Goal: Task Accomplishment & Management: Manage account settings

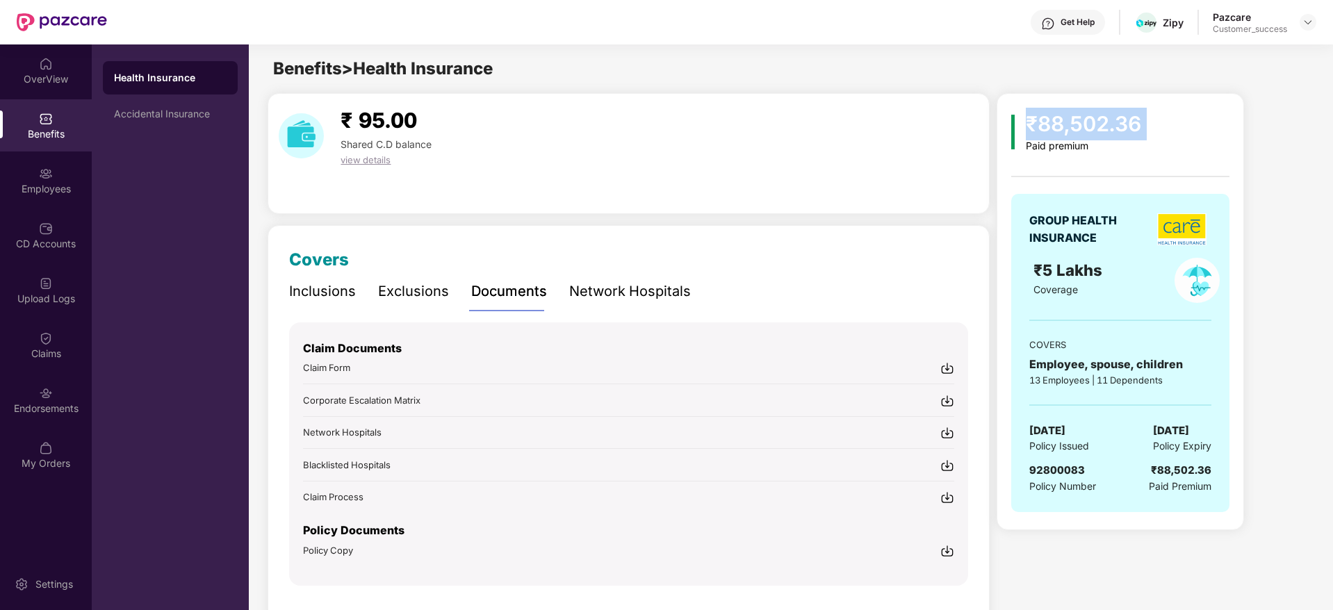
scroll to position [40, 0]
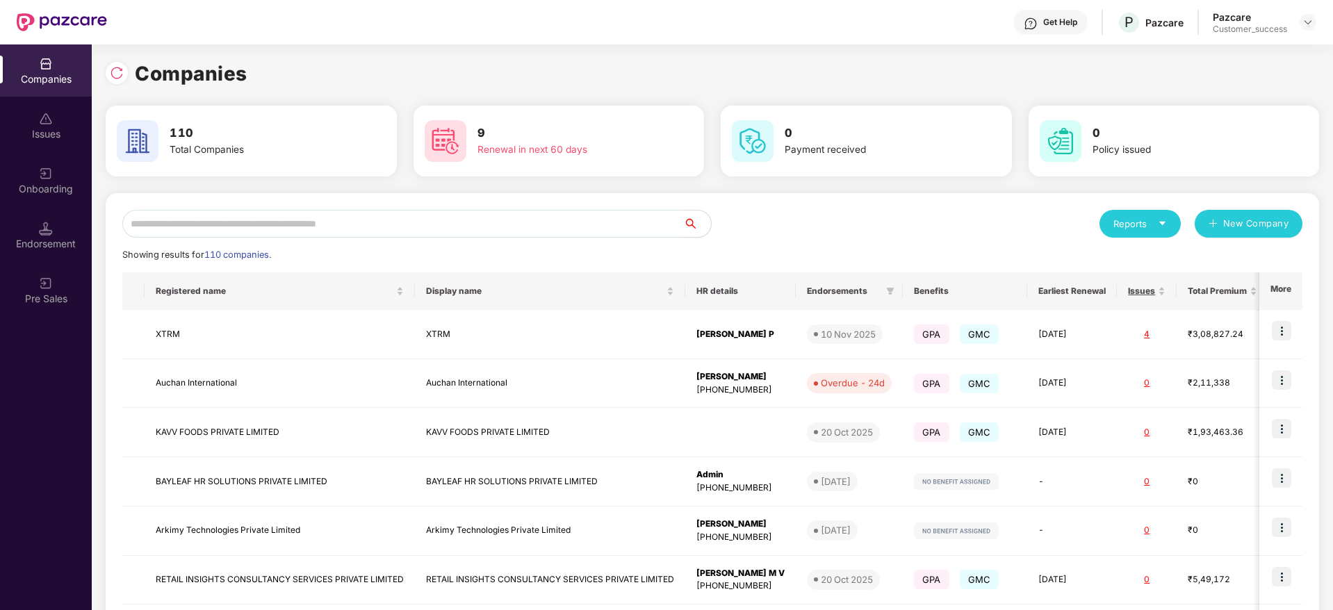
click at [217, 227] on input "text" at bounding box center [402, 224] width 561 height 28
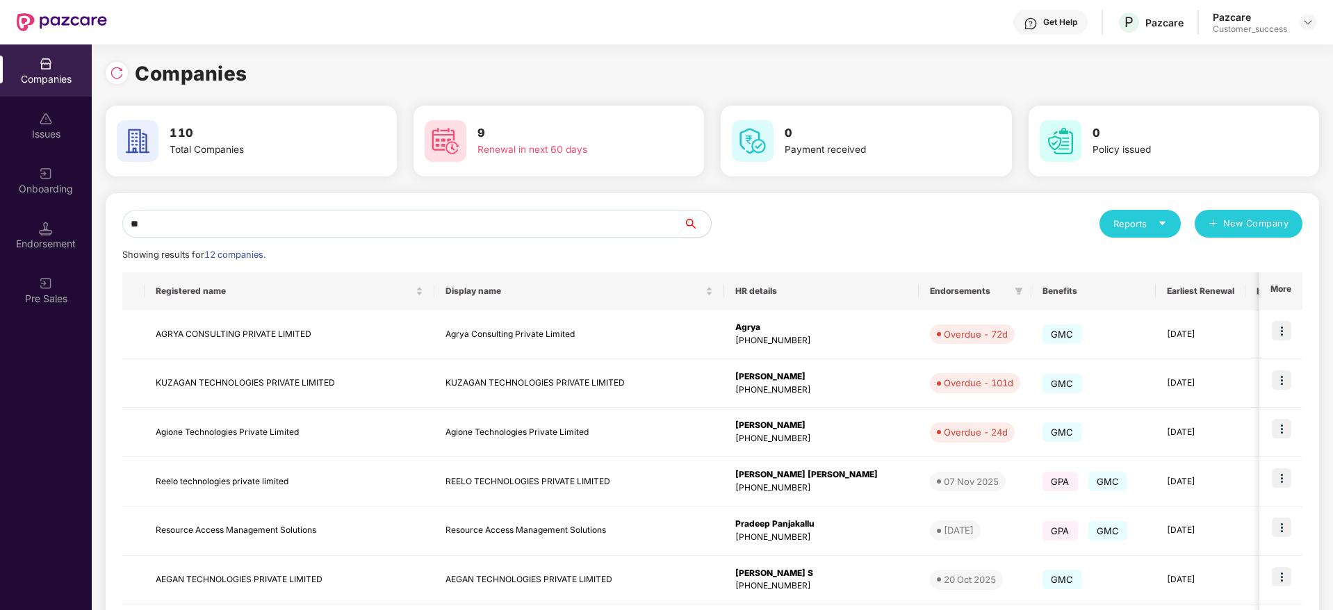
type input "*"
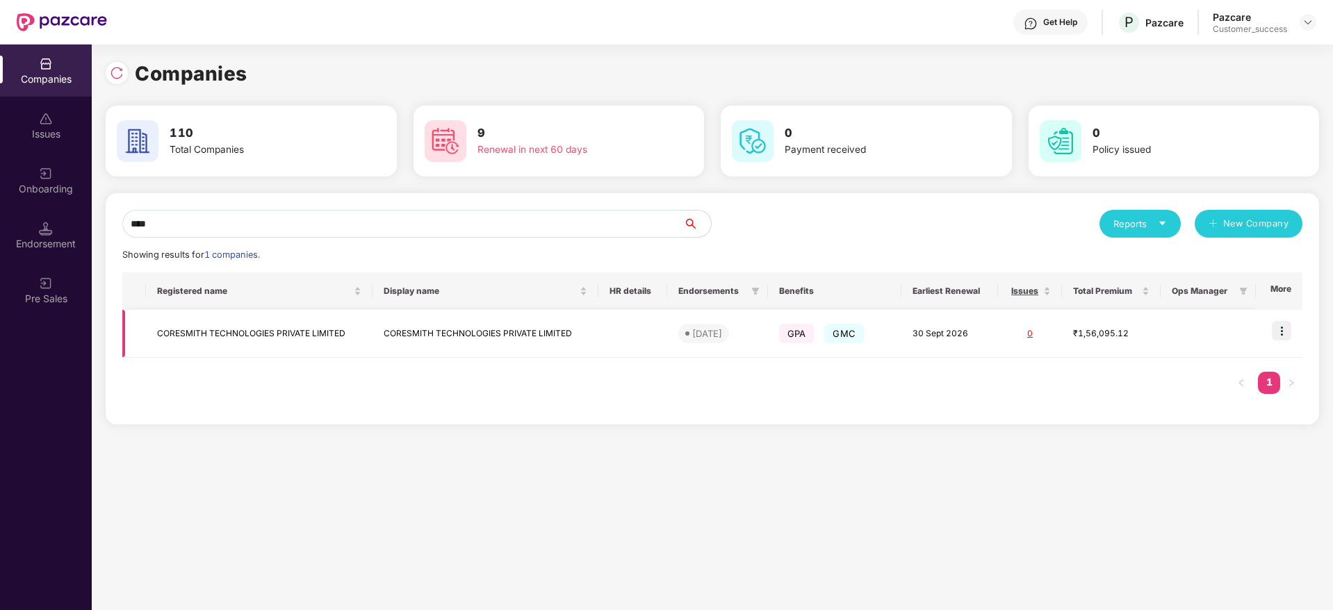
type input "****"
click at [1285, 327] on img at bounding box center [1281, 330] width 19 height 19
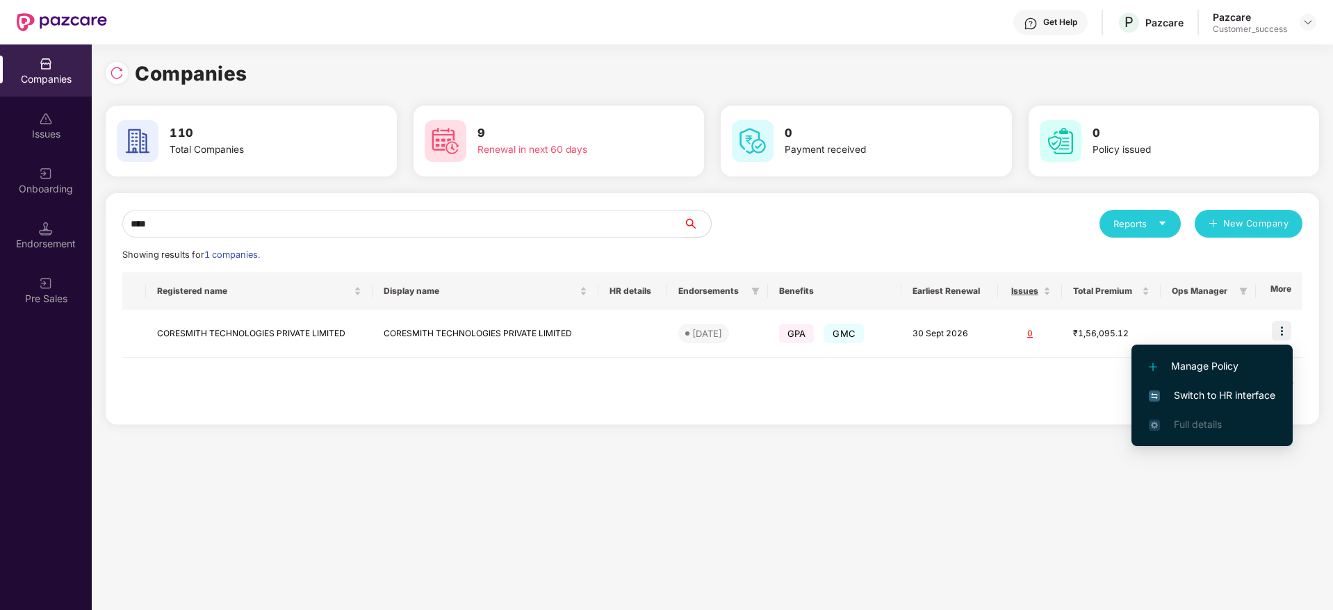
click at [1196, 402] on span "Switch to HR interface" at bounding box center [1212, 395] width 126 height 15
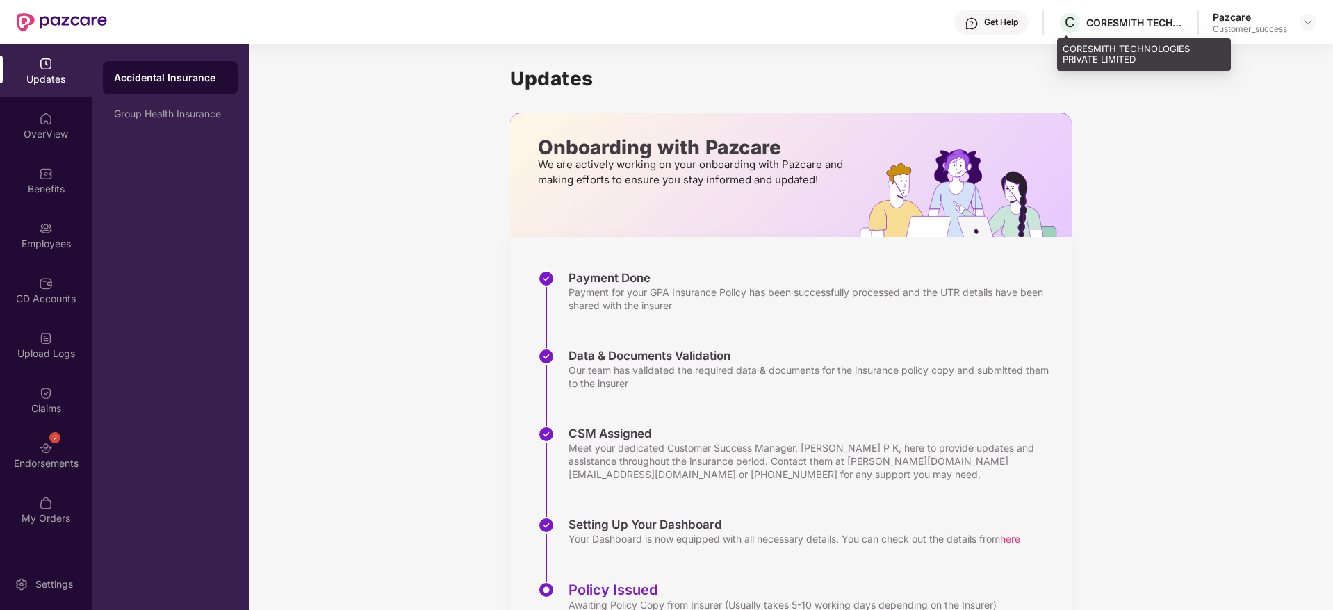
click at [1120, 26] on div "CORESMITH TECHNOLOGIES PRIVATE LIMITED" at bounding box center [1134, 22] width 97 height 13
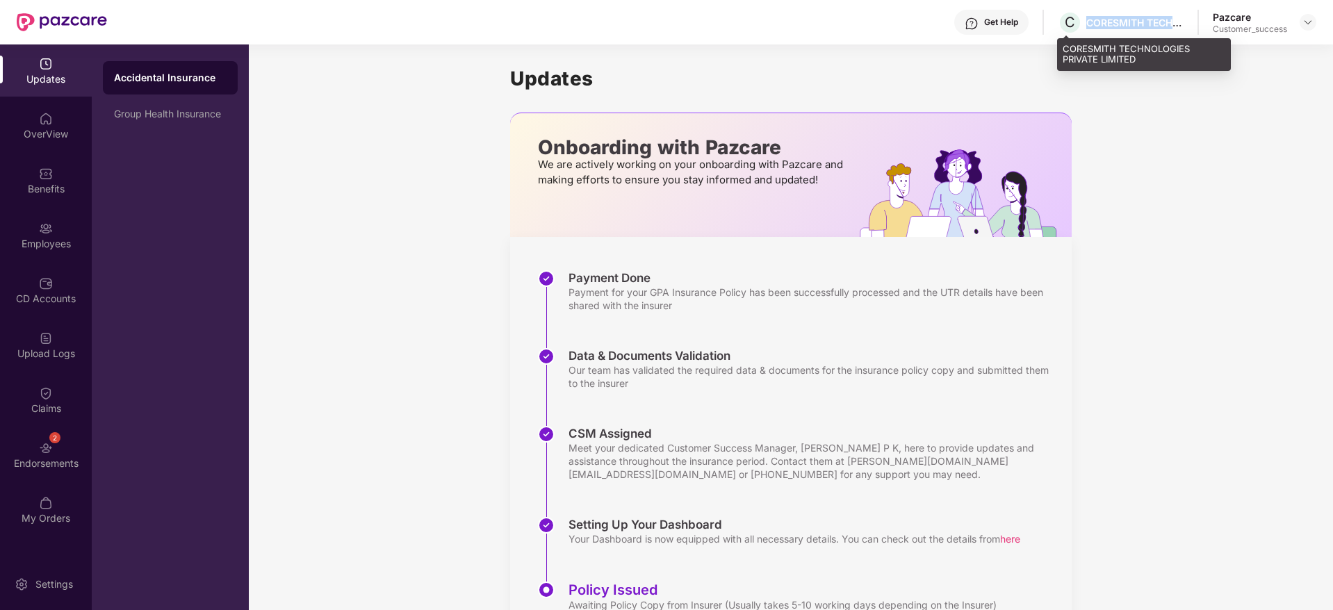
click at [1120, 26] on div "CORESMITH TECHNOLOGIES PRIVATE LIMITED" at bounding box center [1134, 22] width 97 height 13
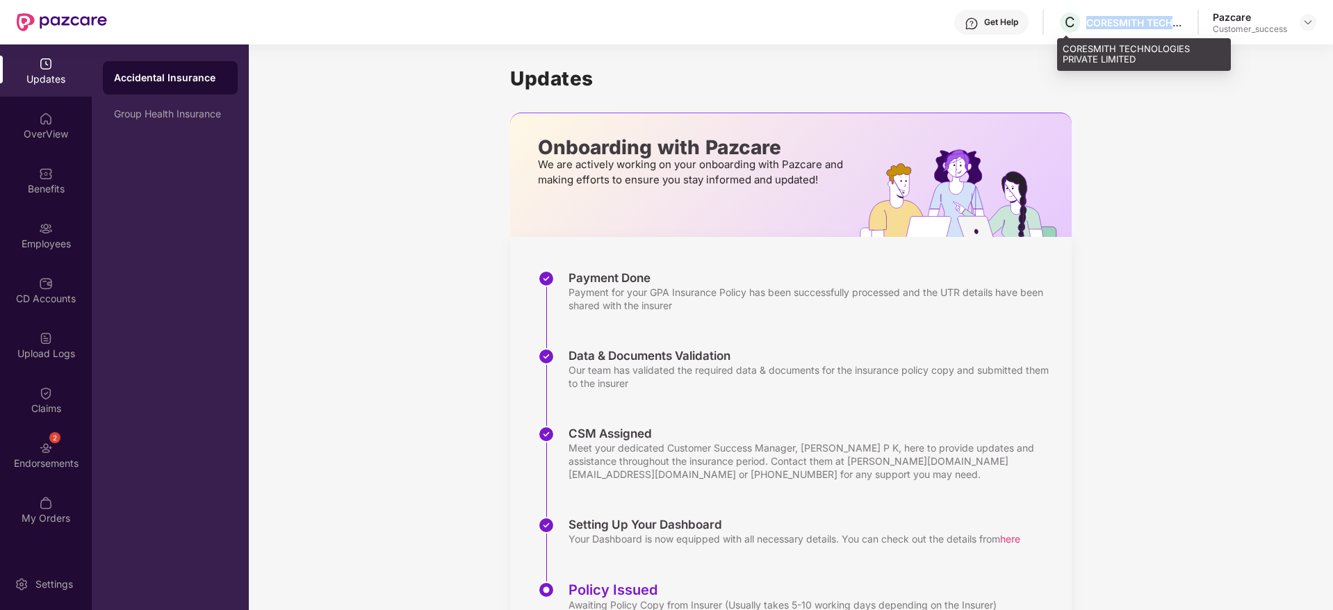
copy div "CORESMITH TECHNOLOGIES PRIVATE LIMITED"
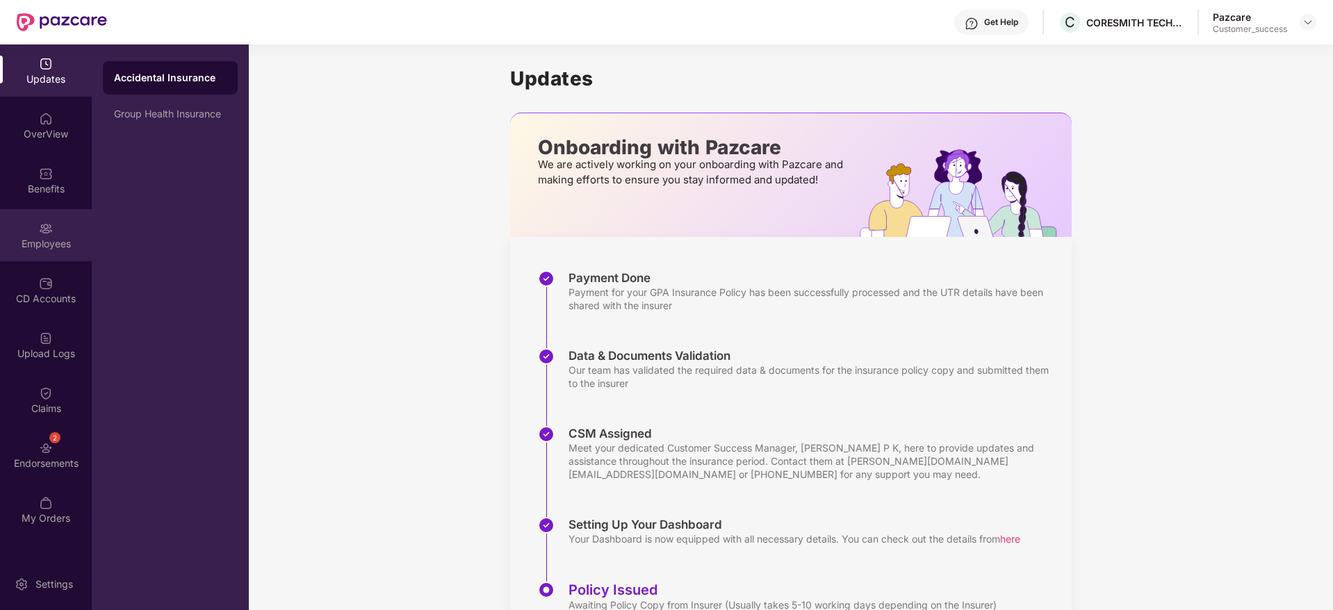
click at [57, 249] on div "Employees" at bounding box center [46, 244] width 92 height 14
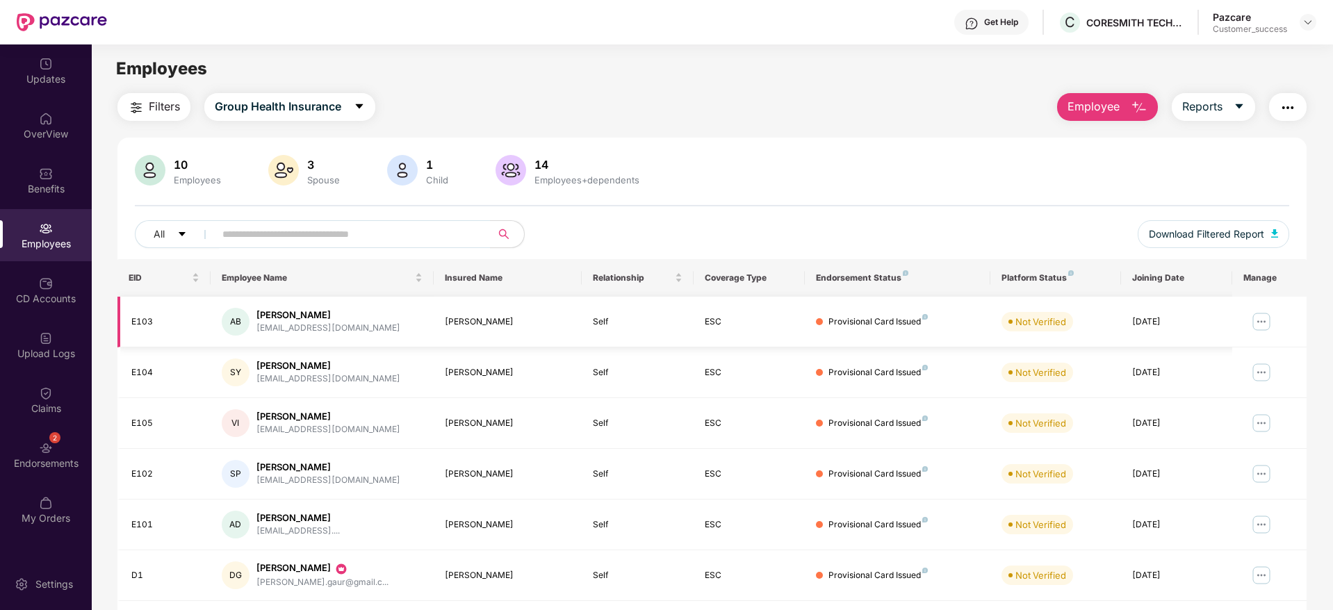
scroll to position [244, 0]
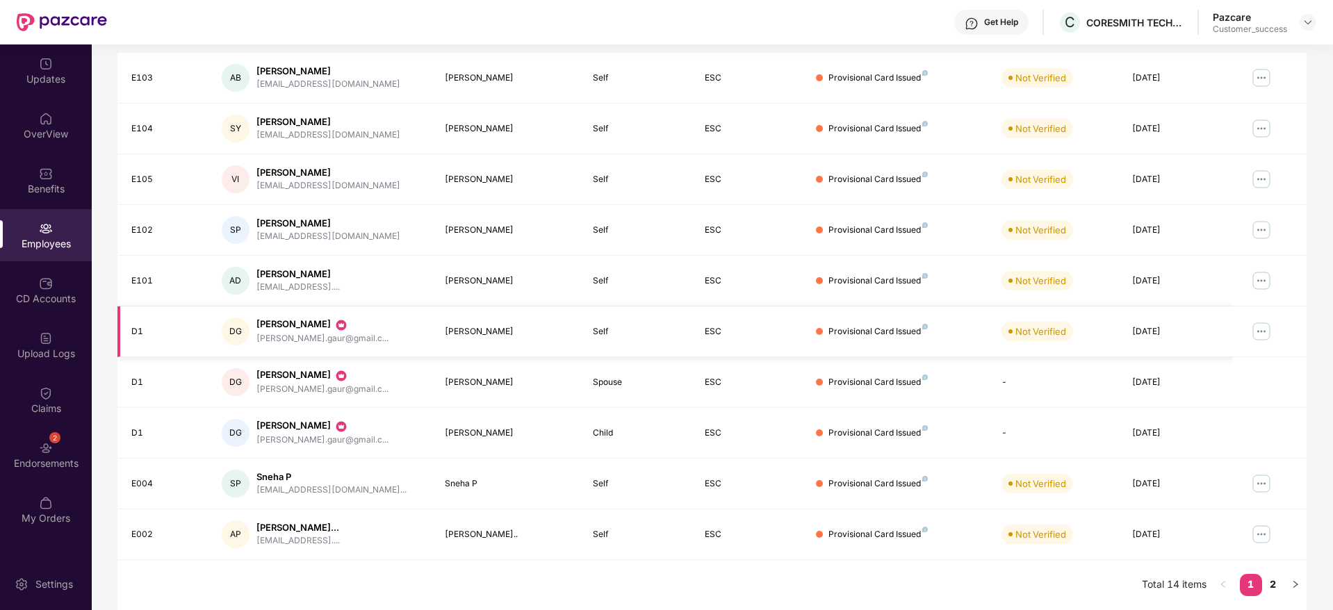
click at [1254, 329] on img at bounding box center [1261, 331] width 22 height 22
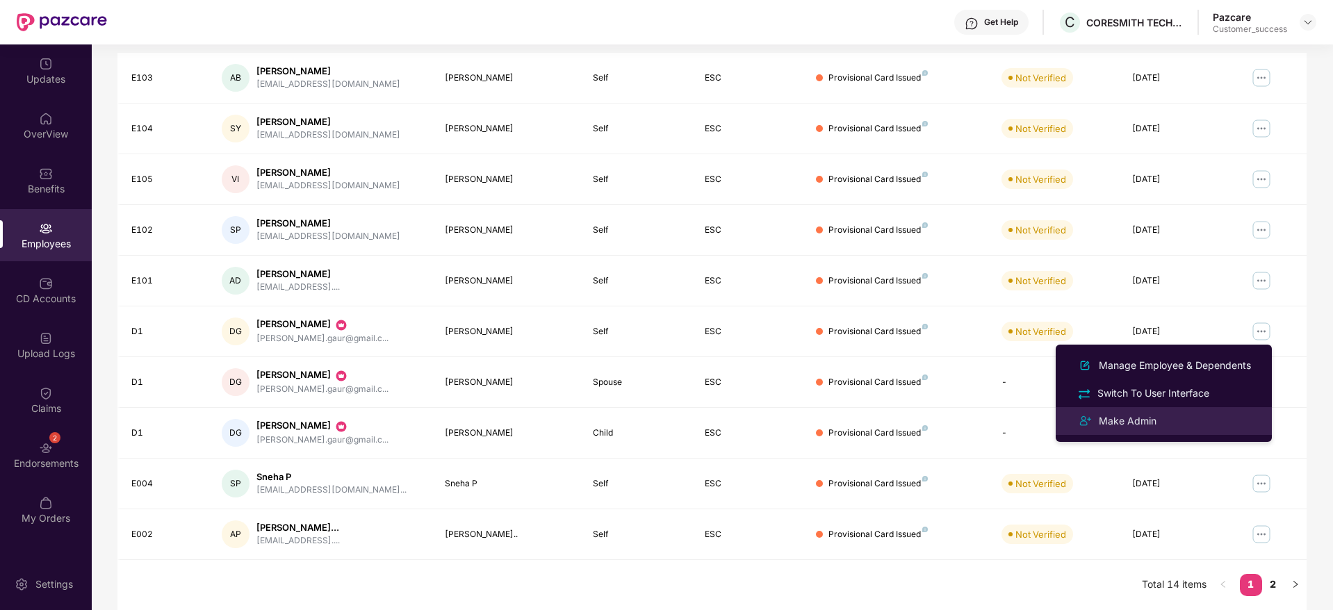
click at [1189, 420] on div "Make Admin" at bounding box center [1164, 421] width 180 height 17
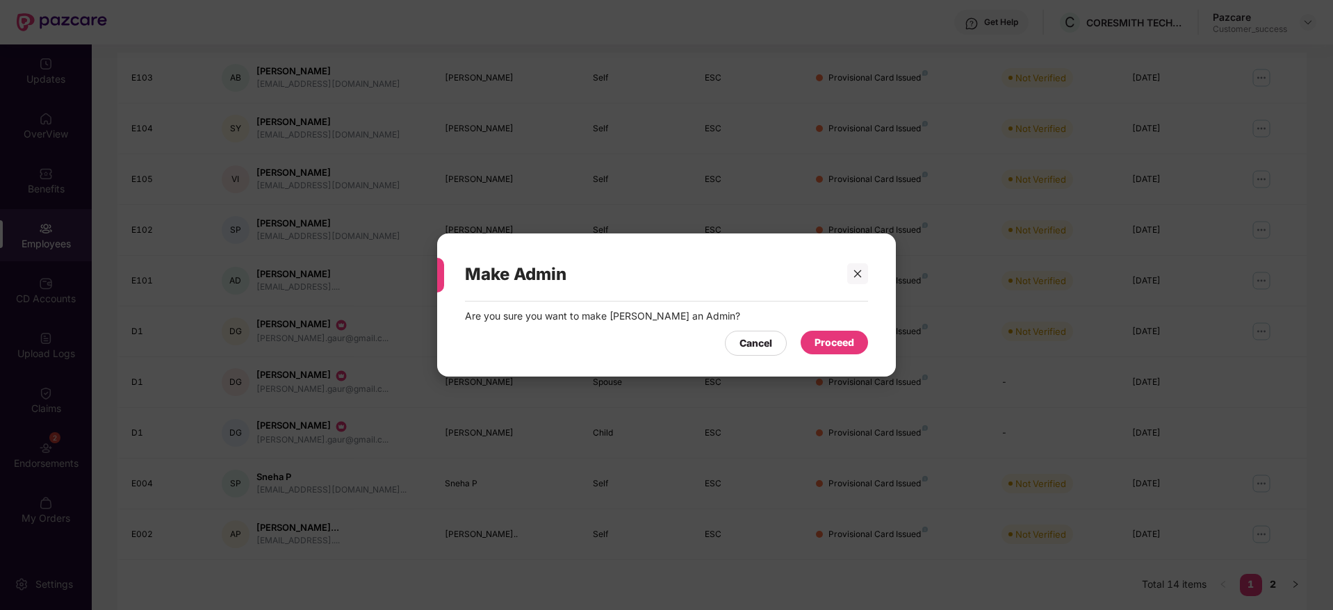
click at [833, 347] on div "Proceed" at bounding box center [834, 342] width 40 height 15
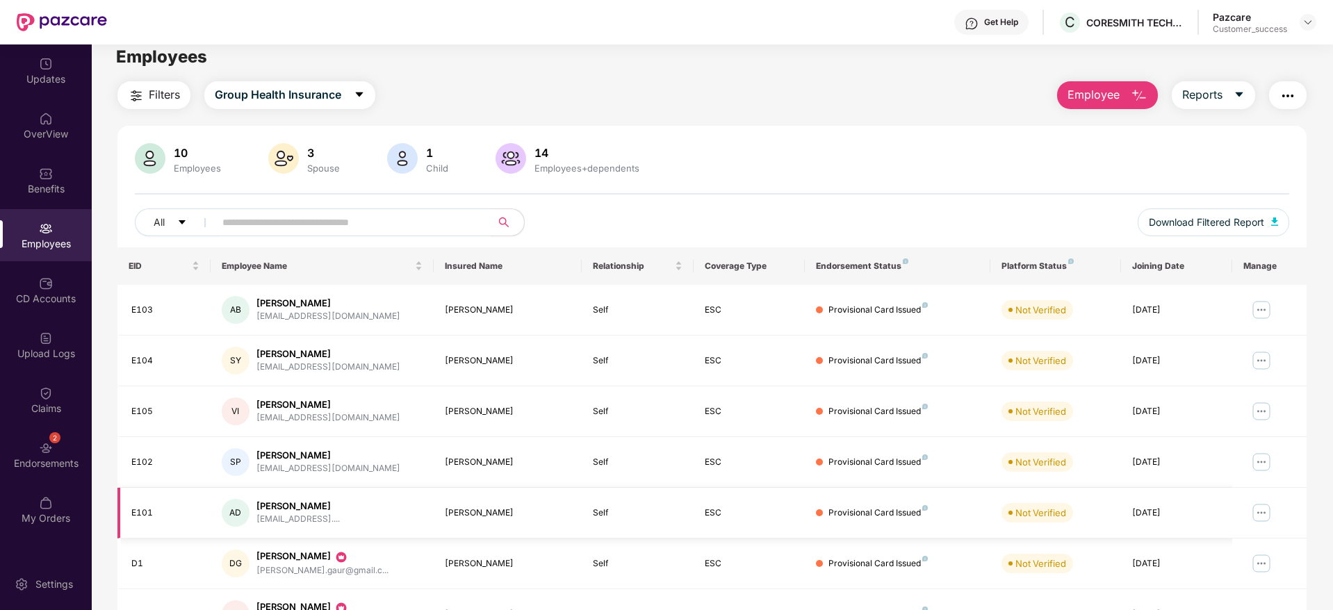
scroll to position [0, 0]
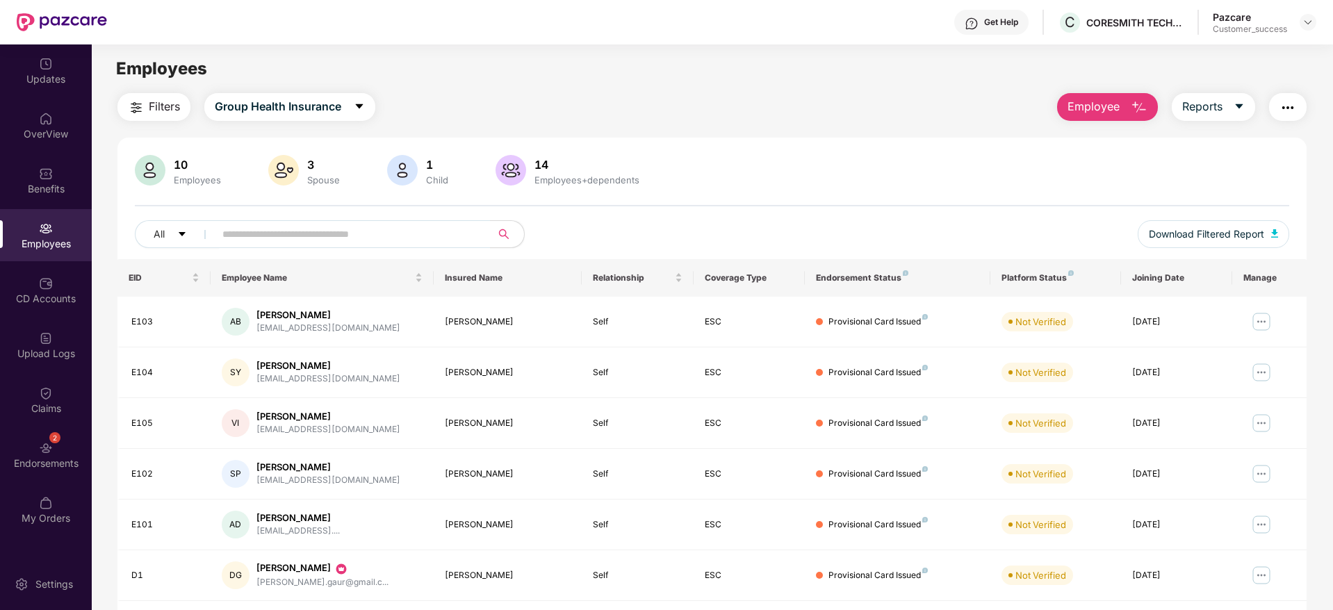
click at [1300, 101] on button "button" at bounding box center [1288, 107] width 38 height 28
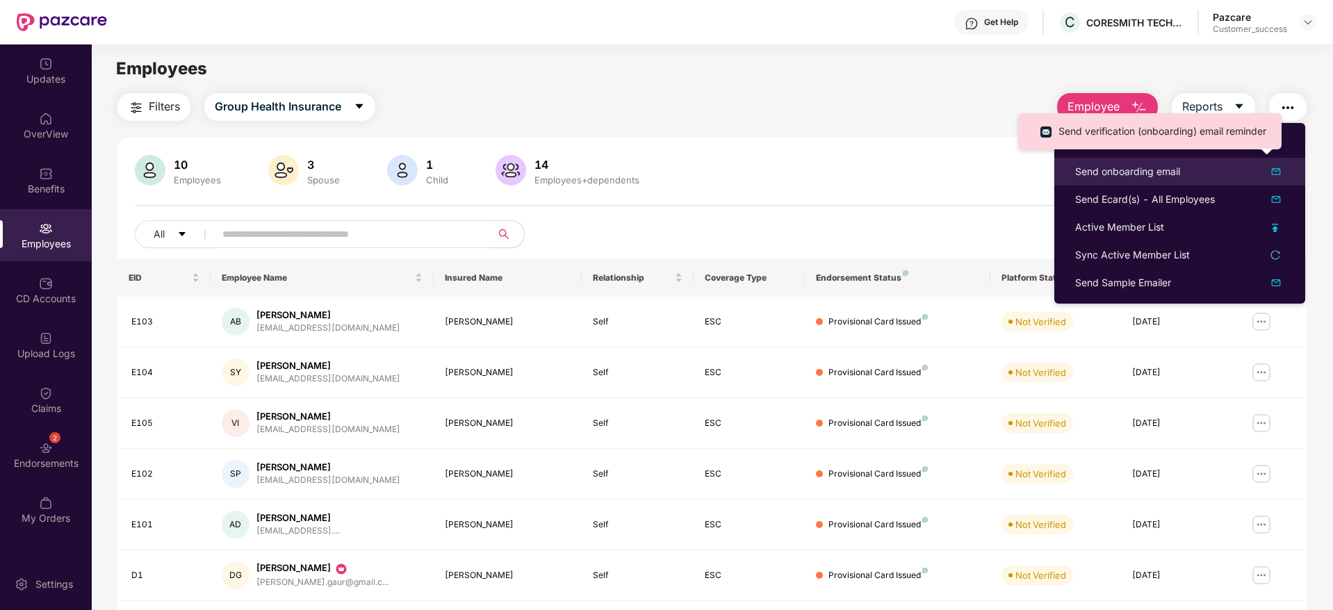
click at [1183, 176] on div "Send onboarding email" at bounding box center [1179, 171] width 209 height 17
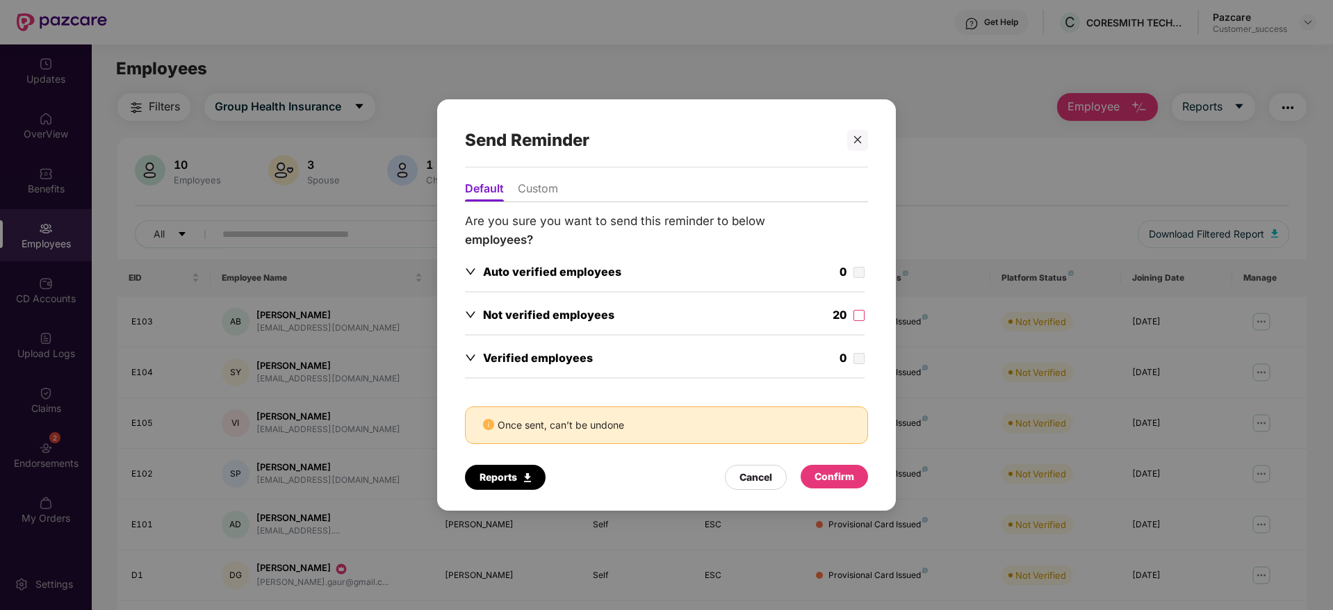
click at [728, 311] on div "Not verified employees 20" at bounding box center [665, 316] width 400 height 21
click at [823, 484] on div "Confirm" at bounding box center [834, 476] width 40 height 15
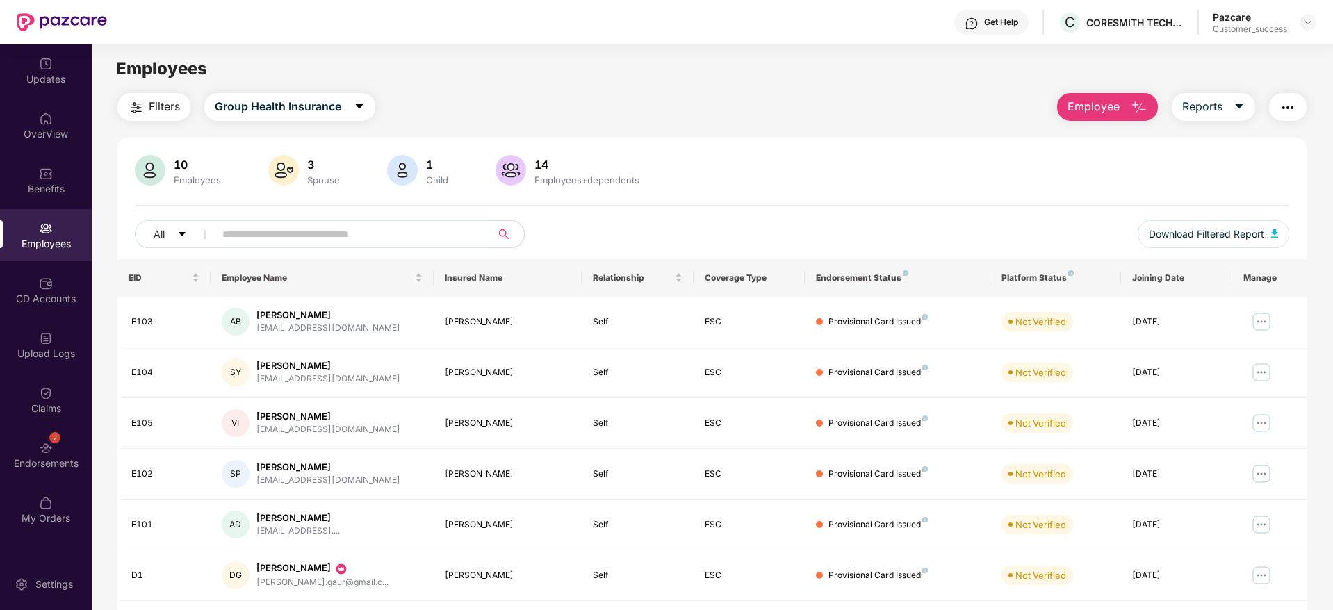
click at [1293, 116] on button "button" at bounding box center [1288, 107] width 38 height 28
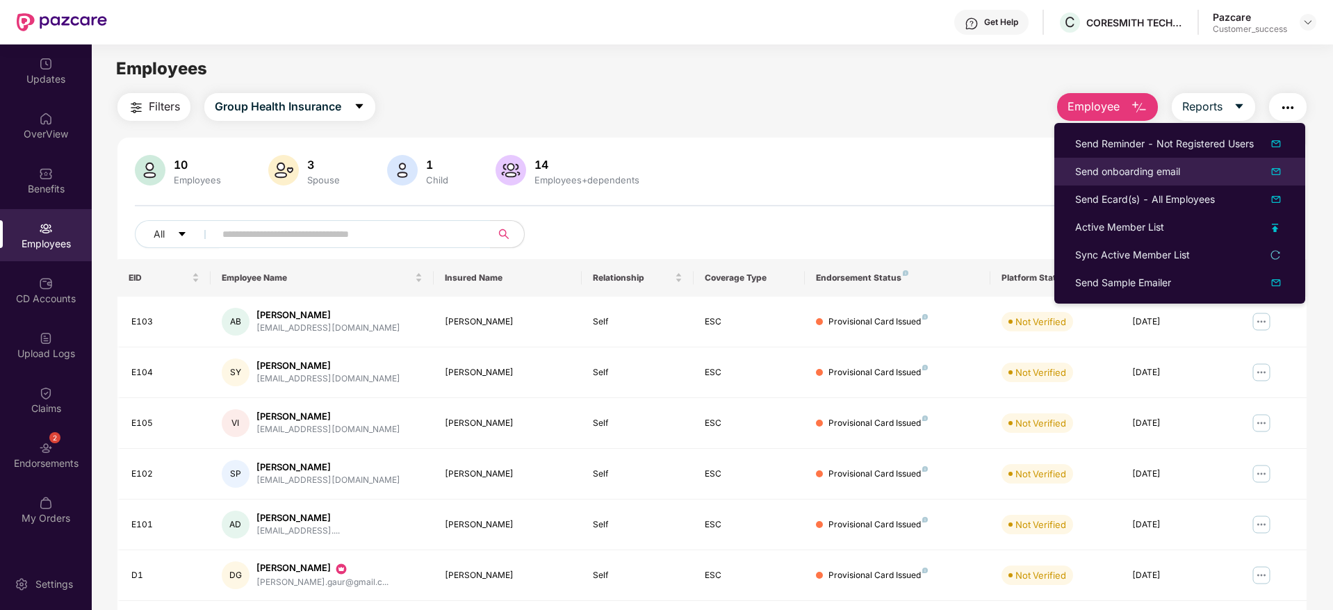
click at [1165, 181] on li "Send onboarding email" at bounding box center [1179, 172] width 251 height 28
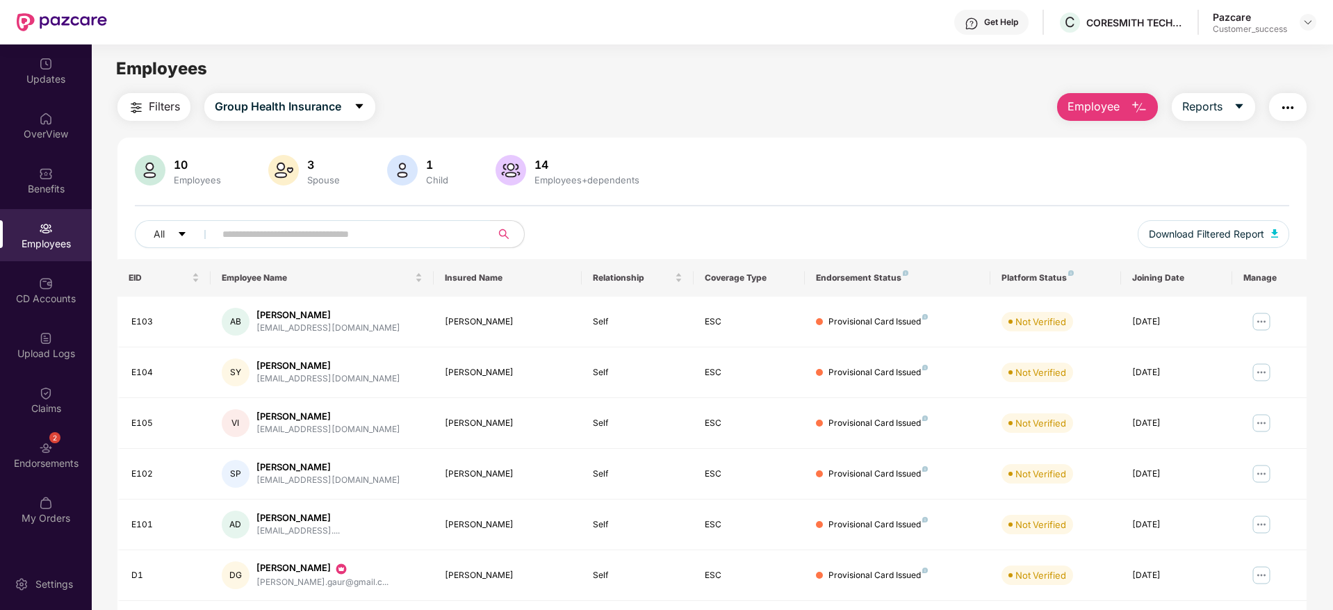
click at [1290, 108] on img "button" at bounding box center [1287, 107] width 17 height 17
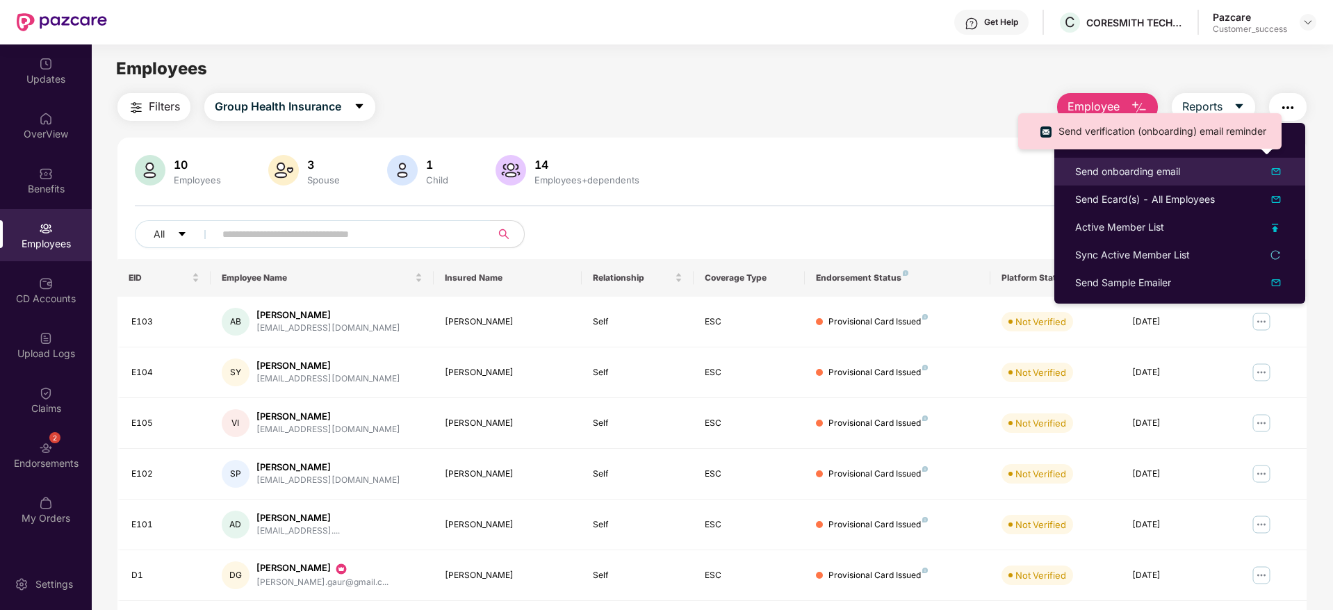
click at [1152, 172] on div "Send onboarding email" at bounding box center [1127, 171] width 105 height 15
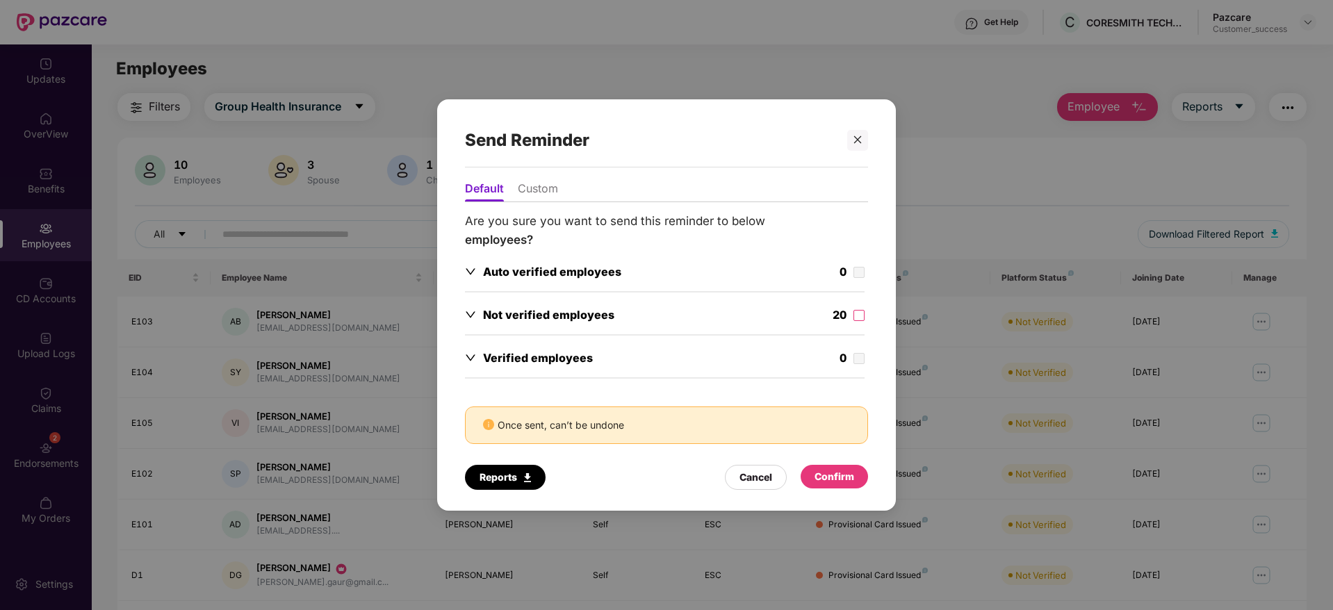
click at [971, 102] on div "Send Reminder Default Custom Are you sure you want to send this reminder to bel…" at bounding box center [666, 305] width 1333 height 610
click at [414, 67] on div "Send Reminder Default Custom Are you sure you want to send this reminder to bel…" at bounding box center [666, 305] width 1333 height 610
click at [466, 19] on div "Send Reminder Default Custom Are you sure you want to send this reminder to bel…" at bounding box center [666, 305] width 1333 height 610
click at [853, 149] on div at bounding box center [857, 140] width 21 height 21
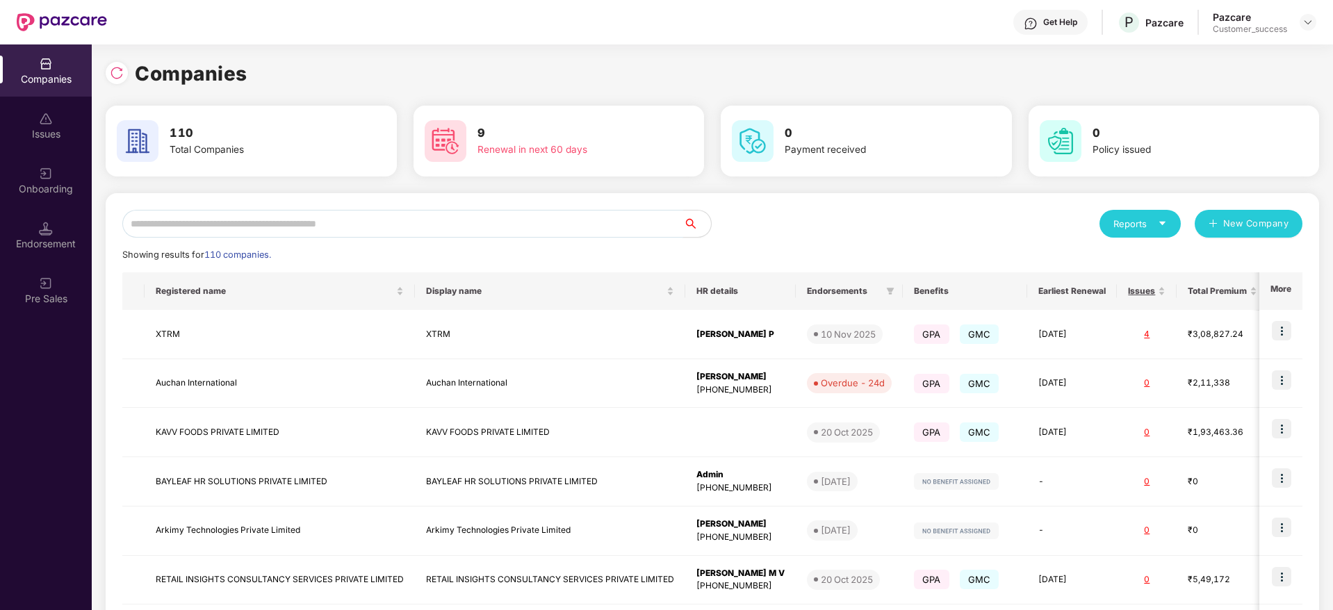
click at [252, 219] on input "text" at bounding box center [402, 224] width 561 height 28
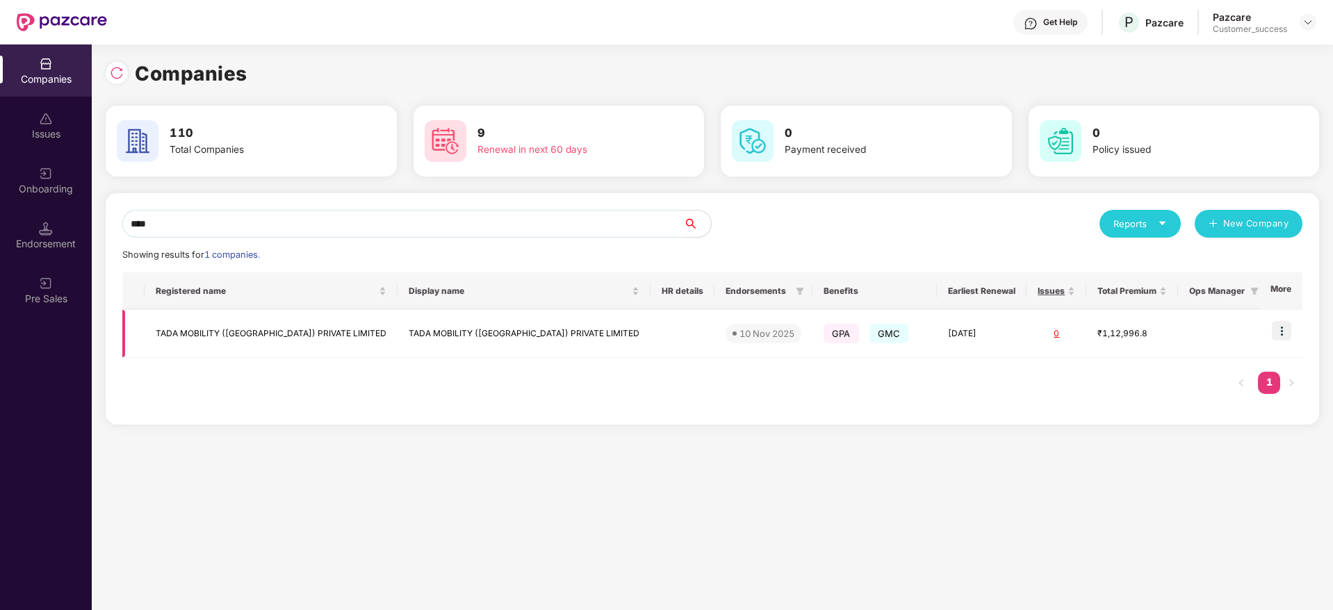
type input "****"
click at [1290, 338] on img at bounding box center [1281, 330] width 19 height 19
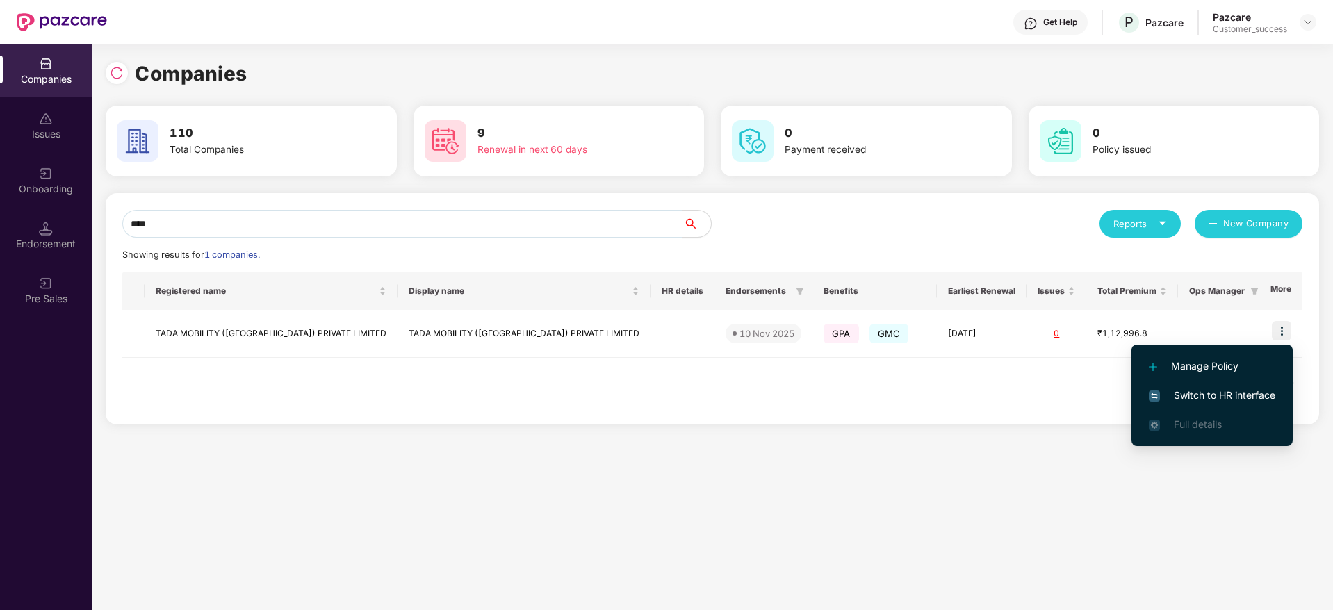
click at [1243, 395] on span "Switch to HR interface" at bounding box center [1212, 395] width 126 height 15
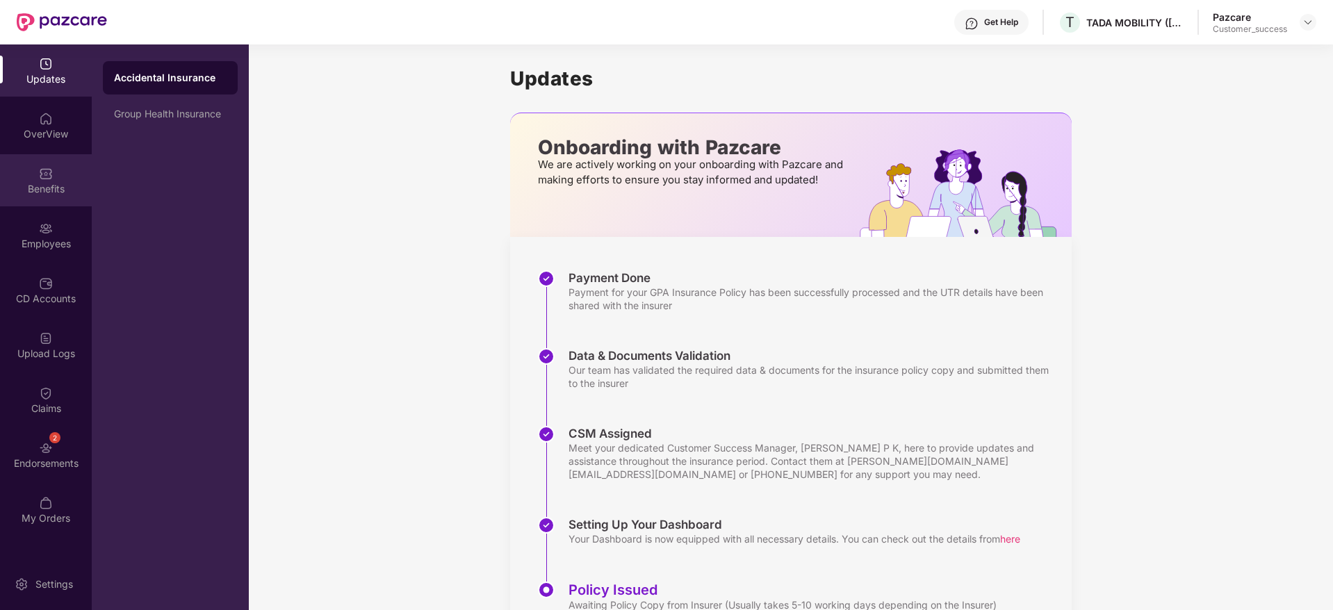
click at [42, 192] on div "Benefits" at bounding box center [46, 189] width 92 height 14
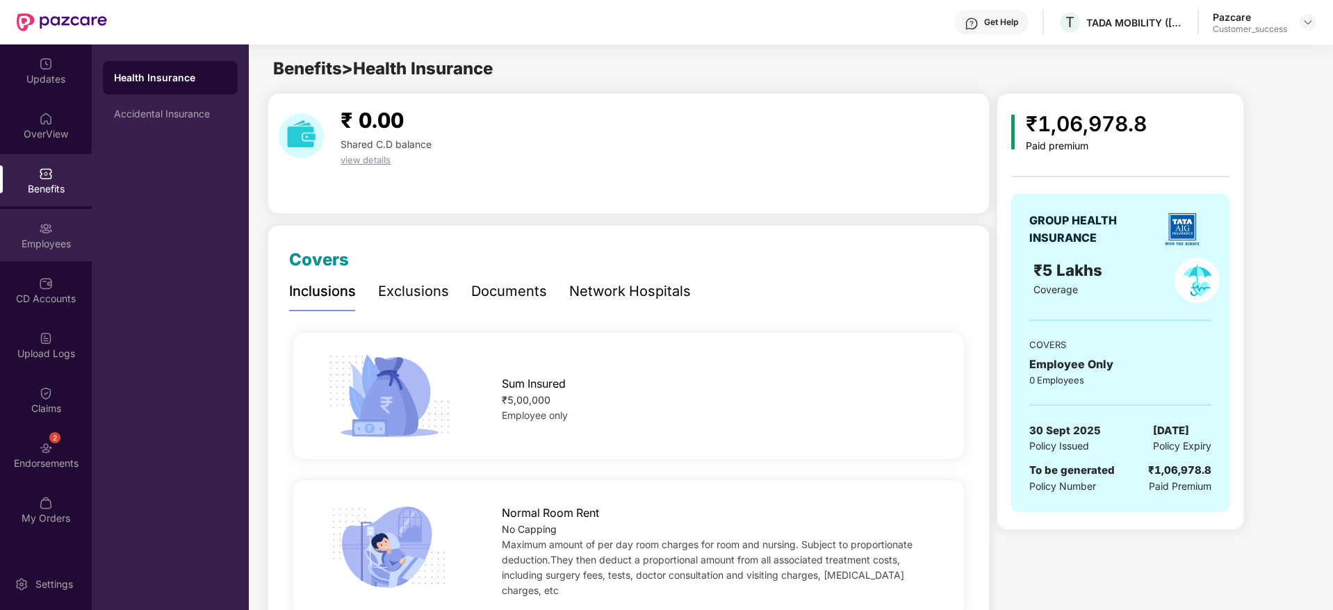
click at [44, 240] on div "Employees" at bounding box center [46, 244] width 92 height 14
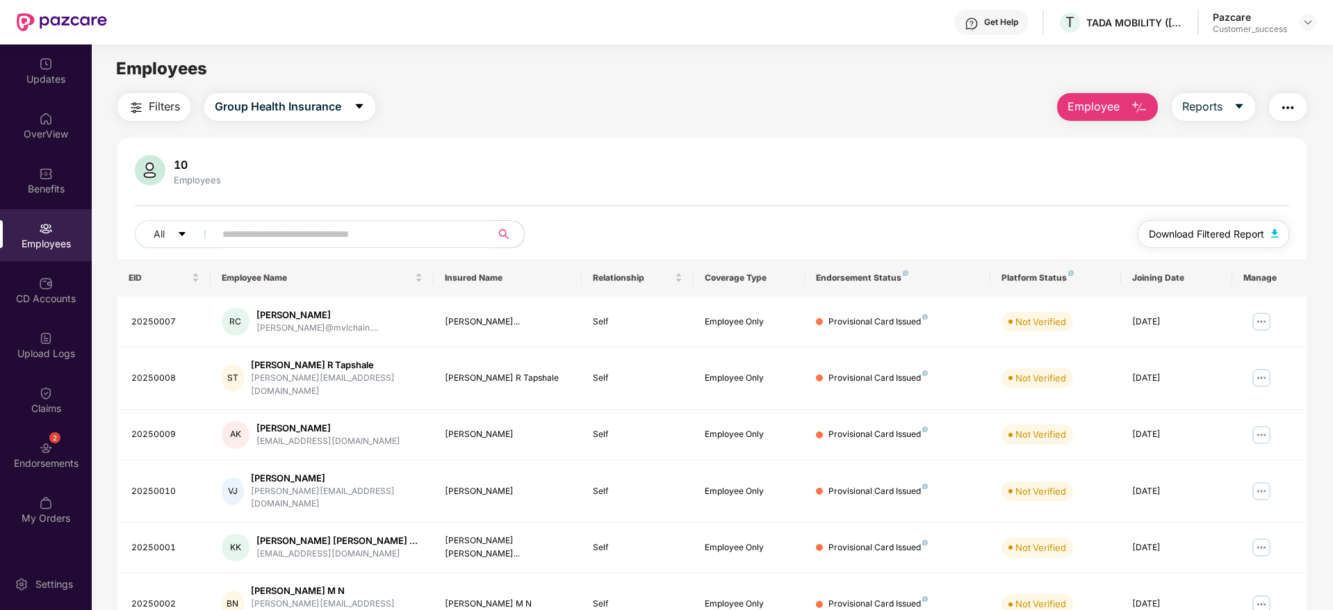
click at [1195, 240] on span "Download Filtered Report" at bounding box center [1206, 234] width 115 height 15
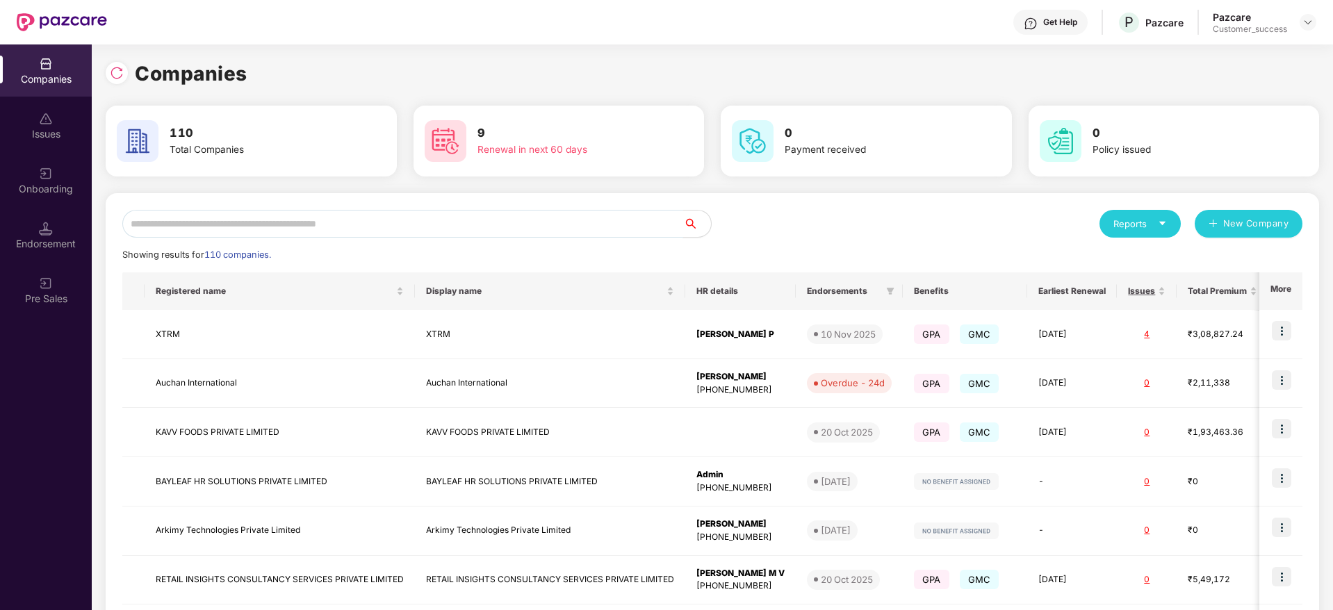
click at [342, 224] on input "text" at bounding box center [402, 224] width 561 height 28
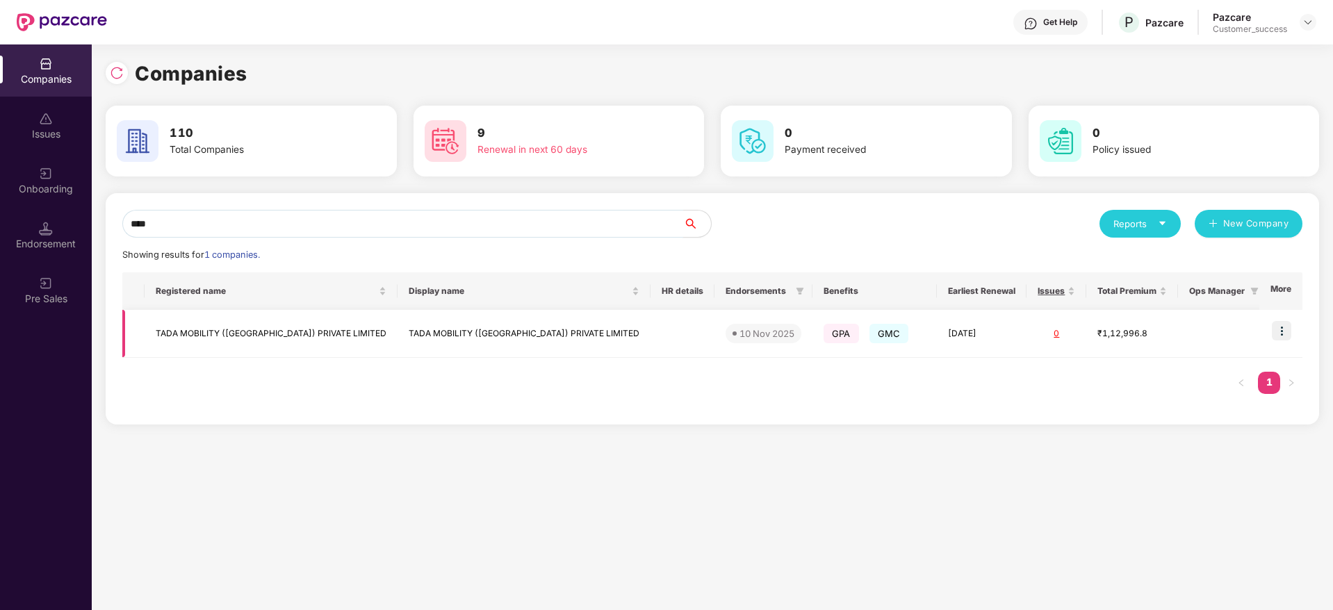
type input "****"
click at [1282, 322] on img at bounding box center [1281, 330] width 19 height 19
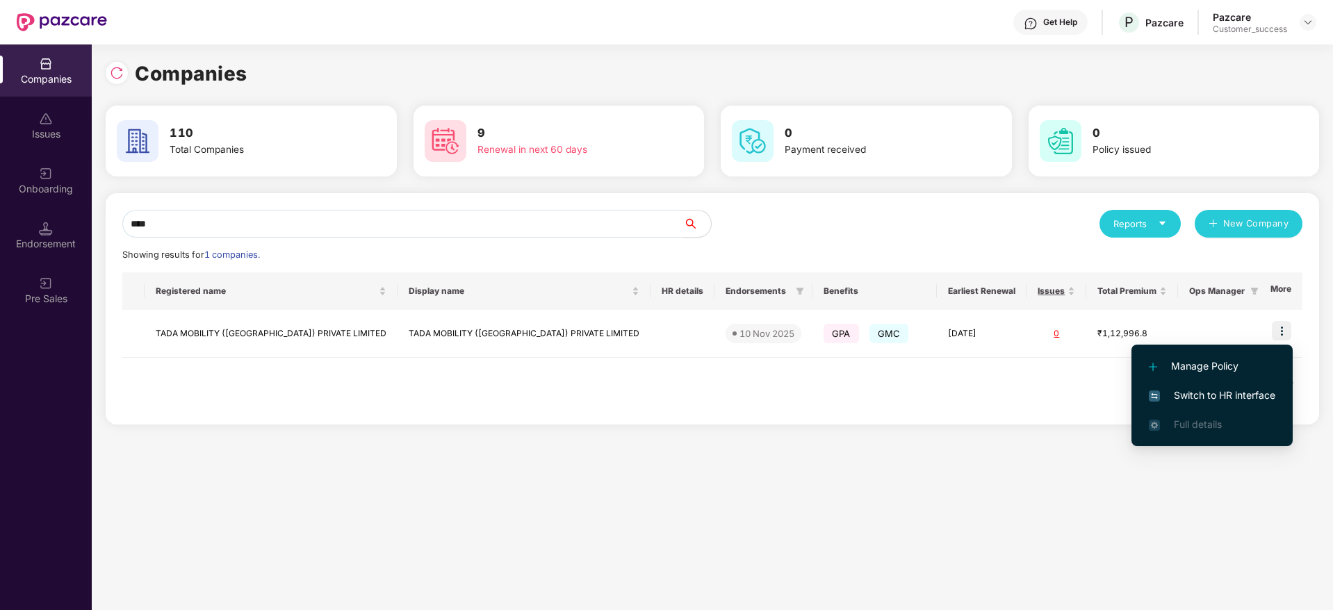
click at [1238, 397] on span "Switch to HR interface" at bounding box center [1212, 395] width 126 height 15
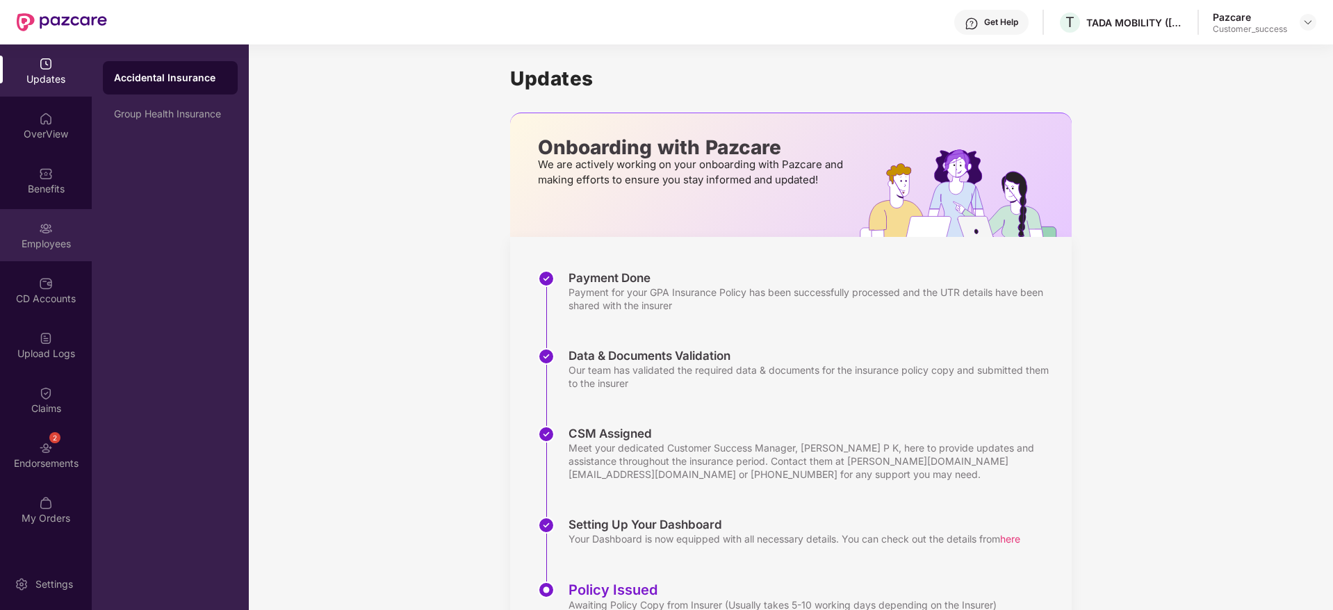
click at [52, 241] on div "Employees" at bounding box center [46, 244] width 92 height 14
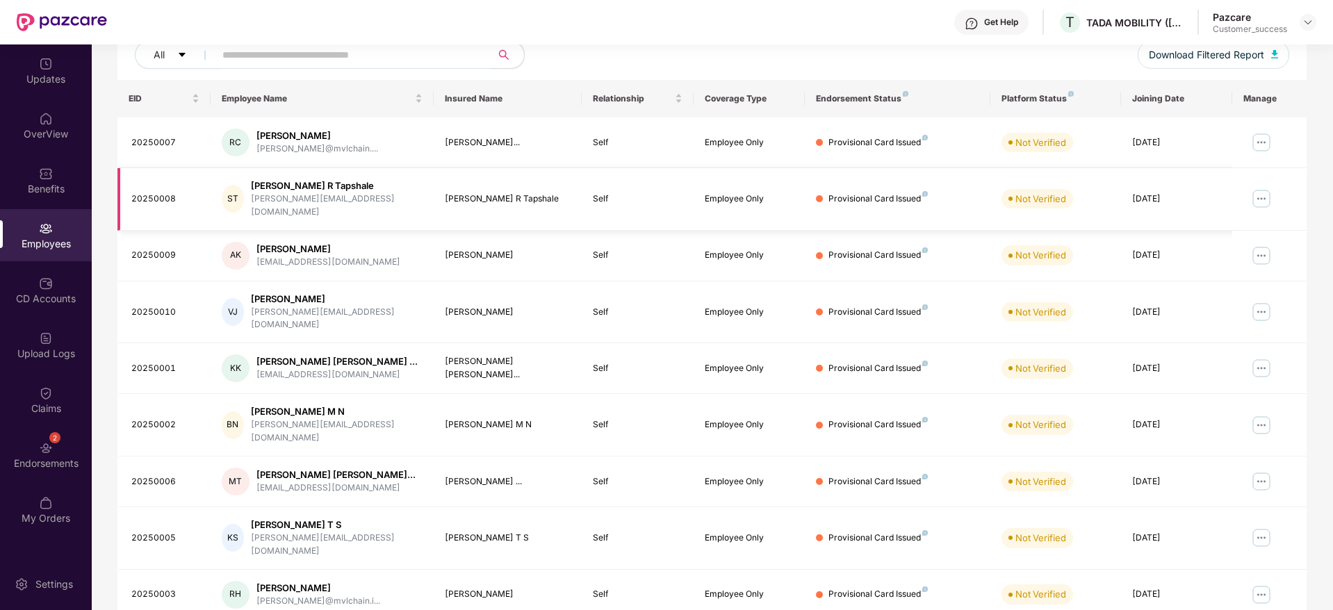
scroll to position [181, 0]
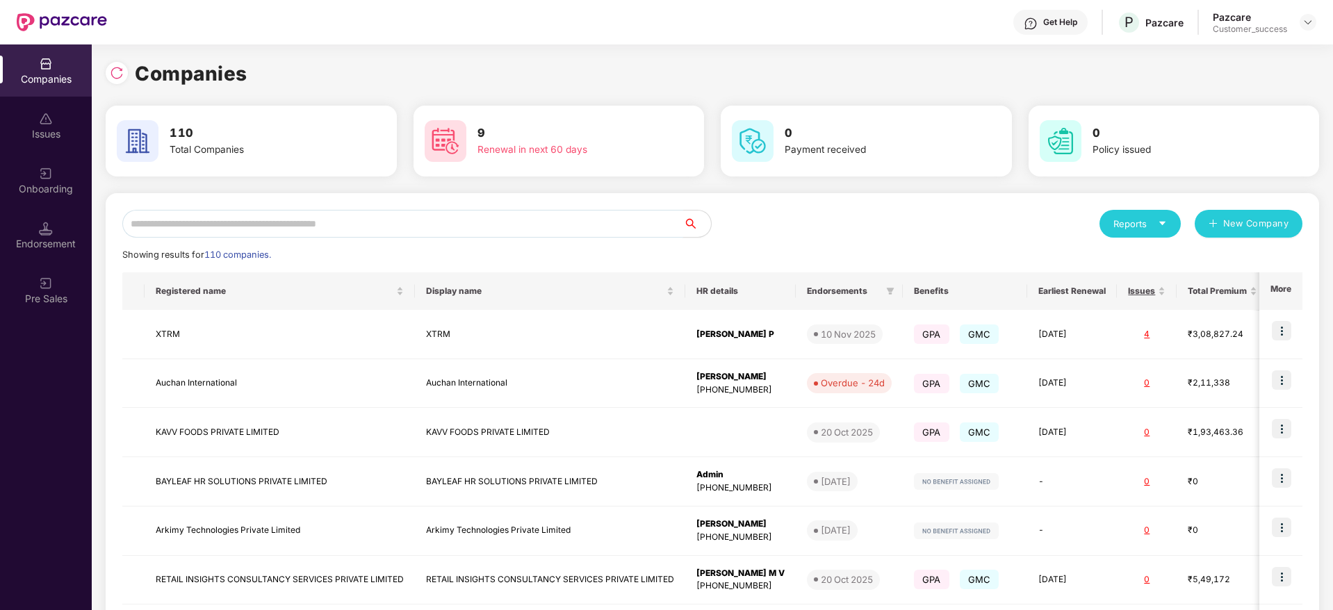
click at [231, 216] on input "text" at bounding box center [402, 224] width 561 height 28
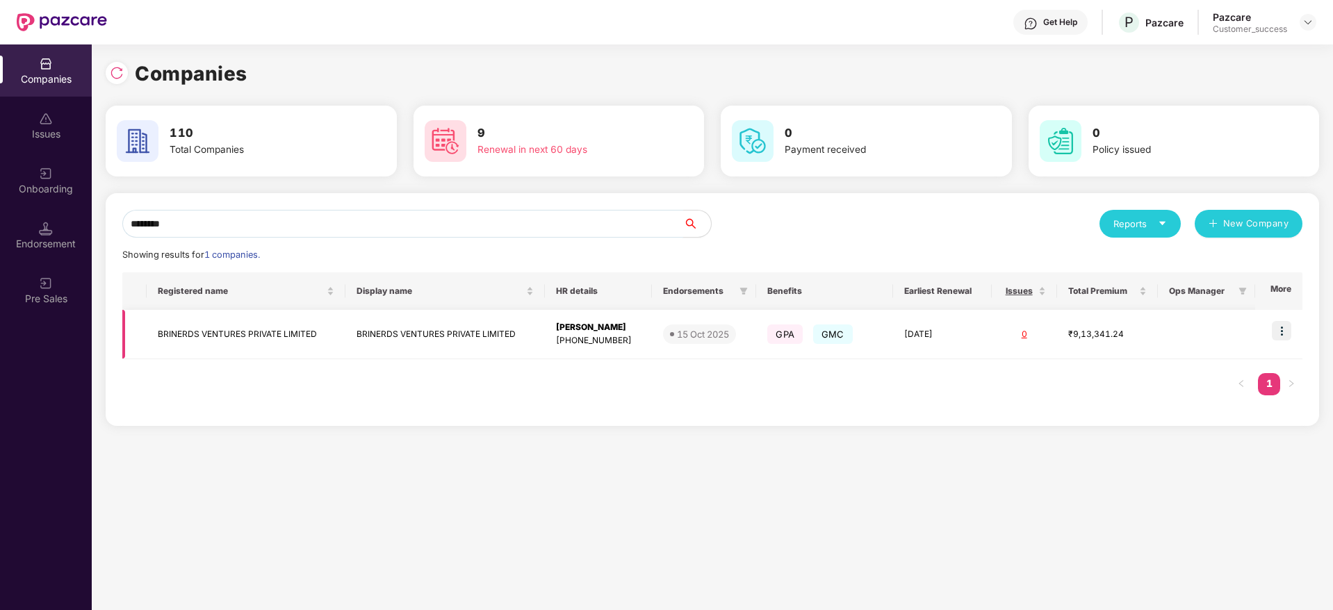
type input "********"
click at [1280, 331] on img at bounding box center [1281, 330] width 19 height 19
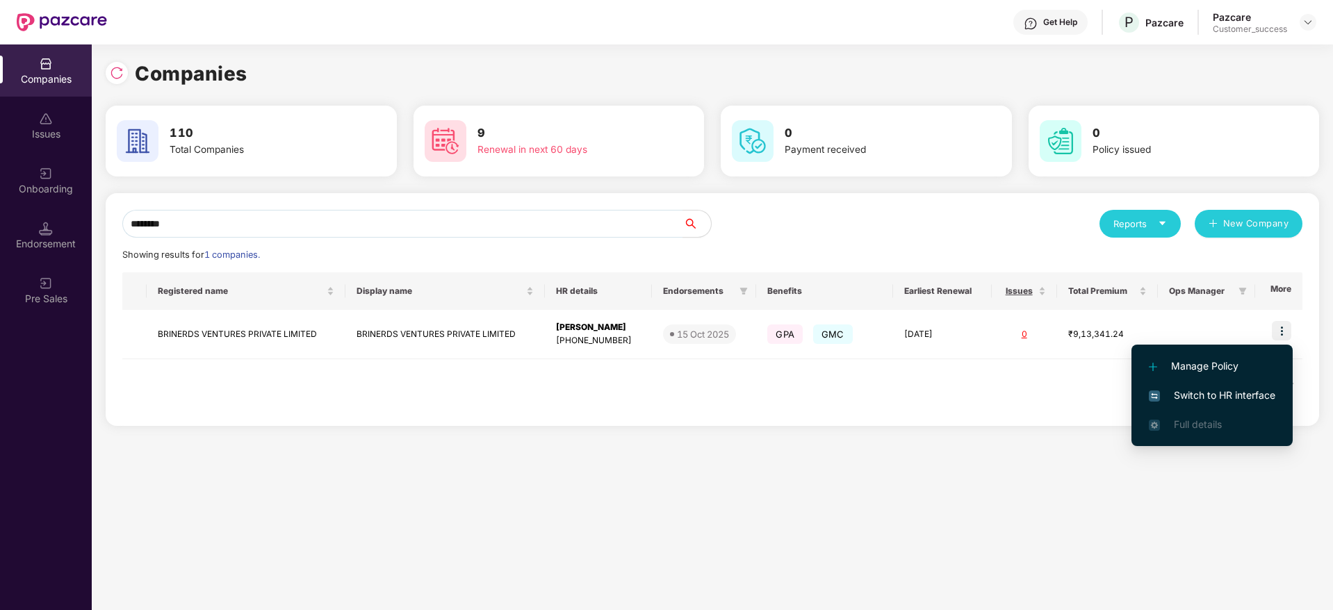
click at [1215, 397] on span "Switch to HR interface" at bounding box center [1212, 395] width 126 height 15
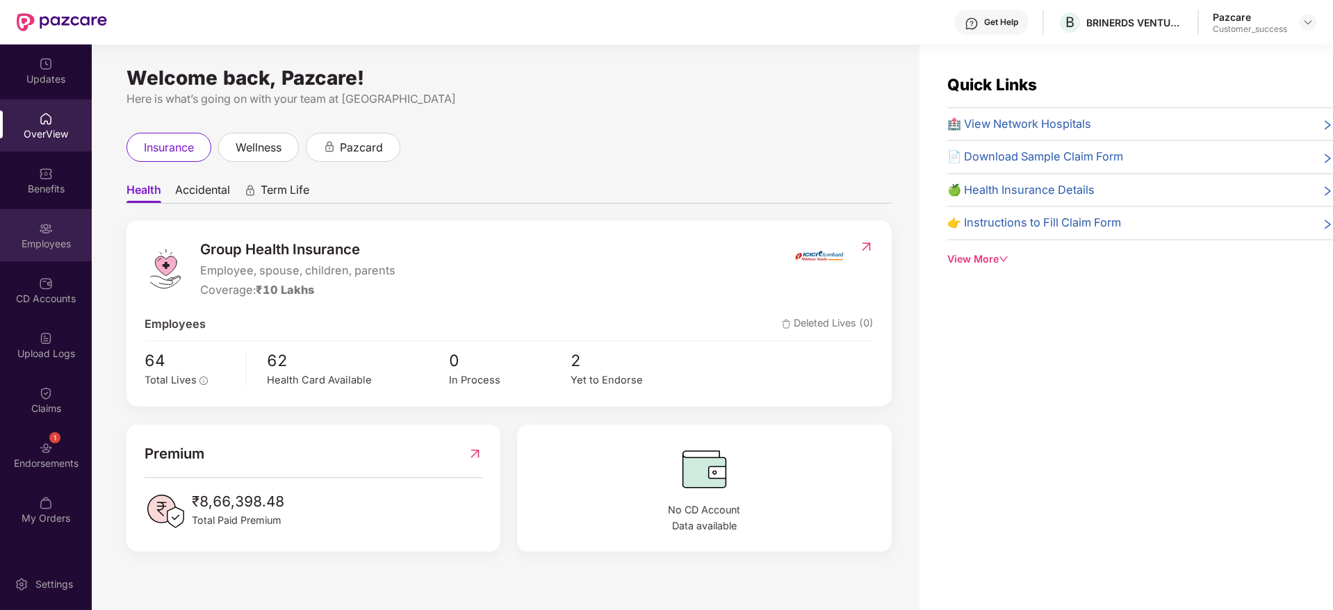
click at [47, 242] on div "Employees" at bounding box center [46, 244] width 92 height 14
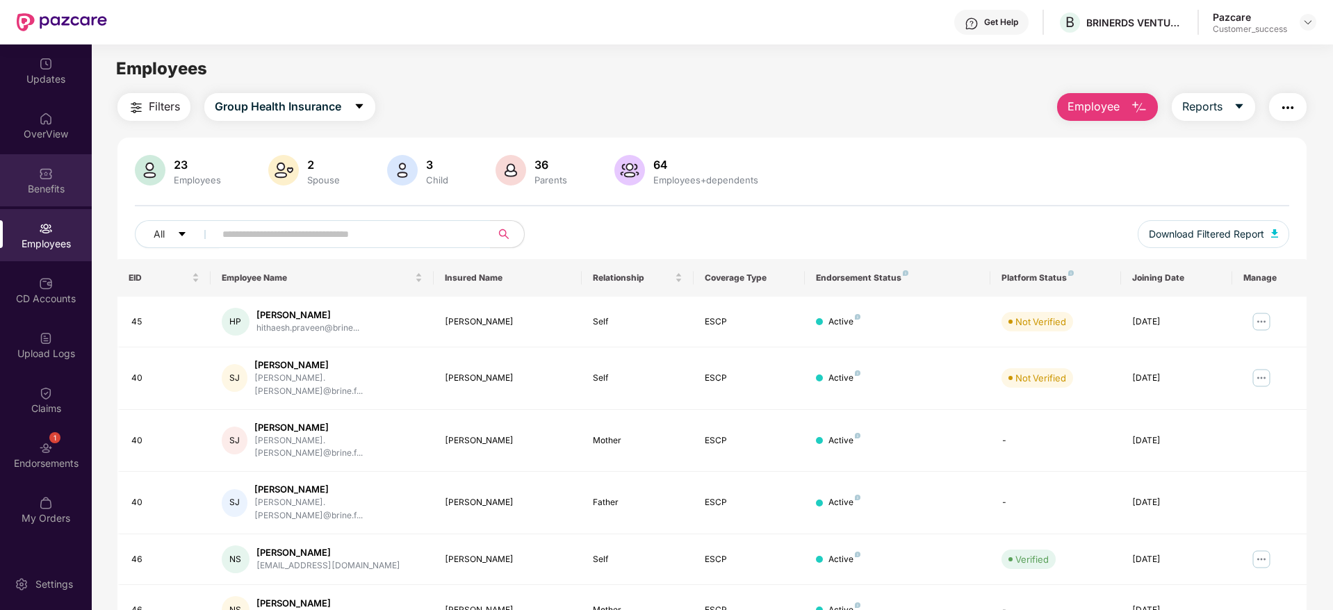
click at [47, 177] on img at bounding box center [46, 174] width 14 height 14
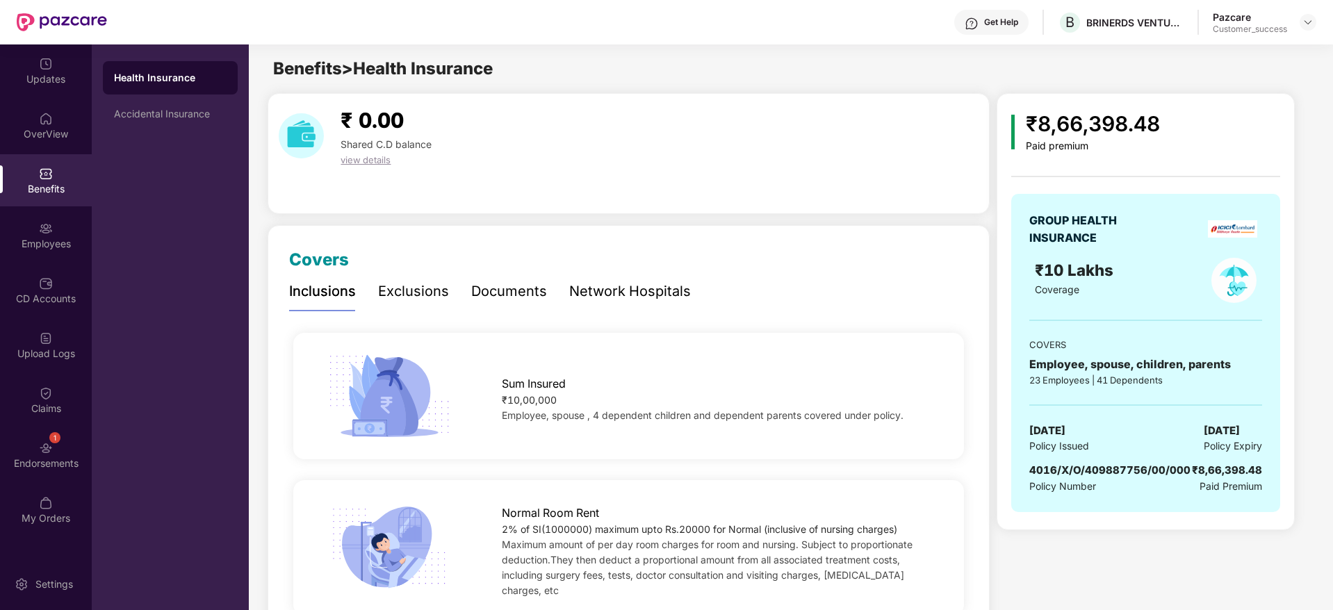
click at [514, 290] on div "Documents" at bounding box center [509, 292] width 76 height 22
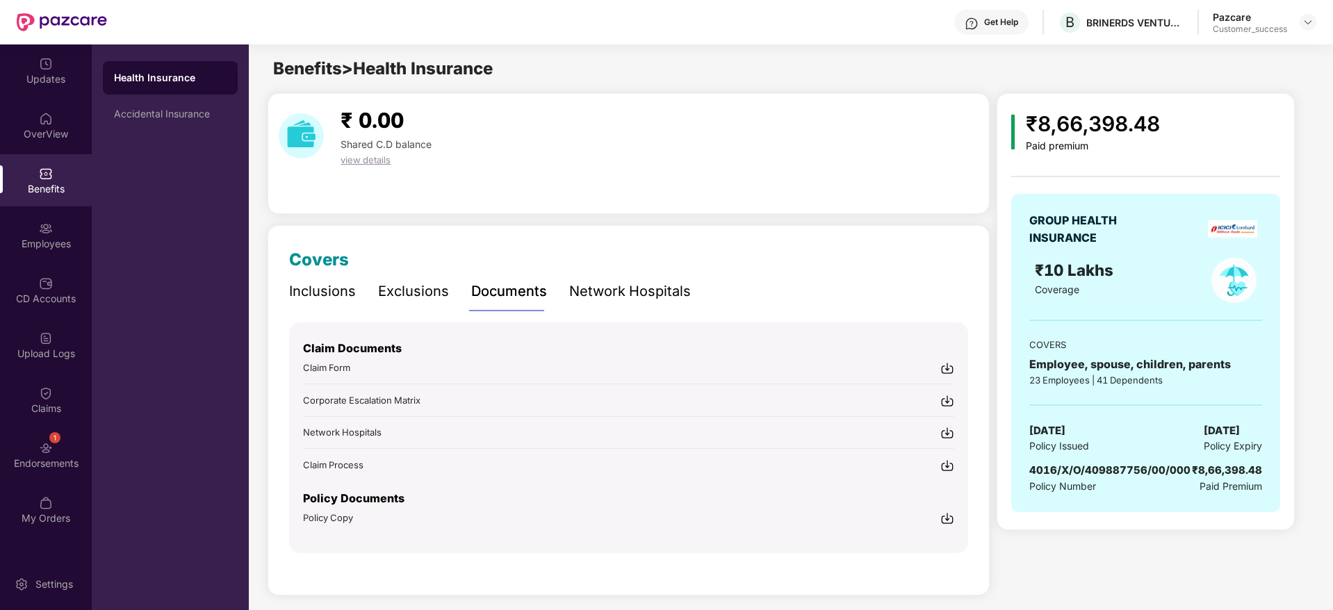
scroll to position [8, 0]
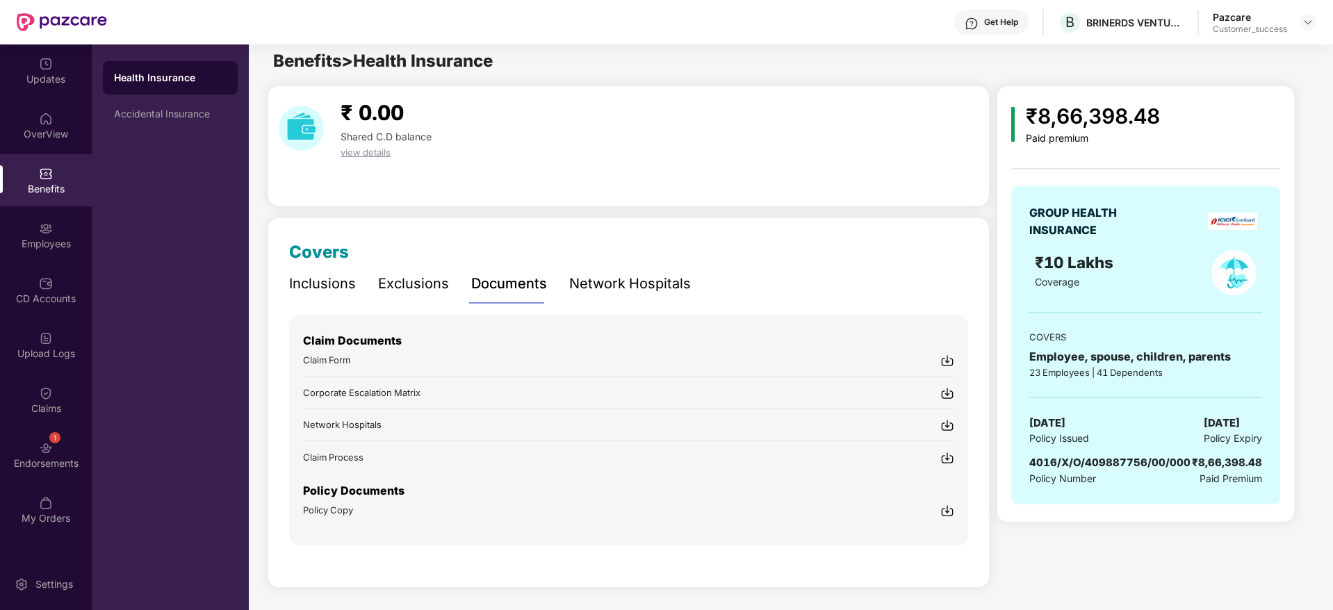
click at [946, 514] on img at bounding box center [947, 511] width 14 height 14
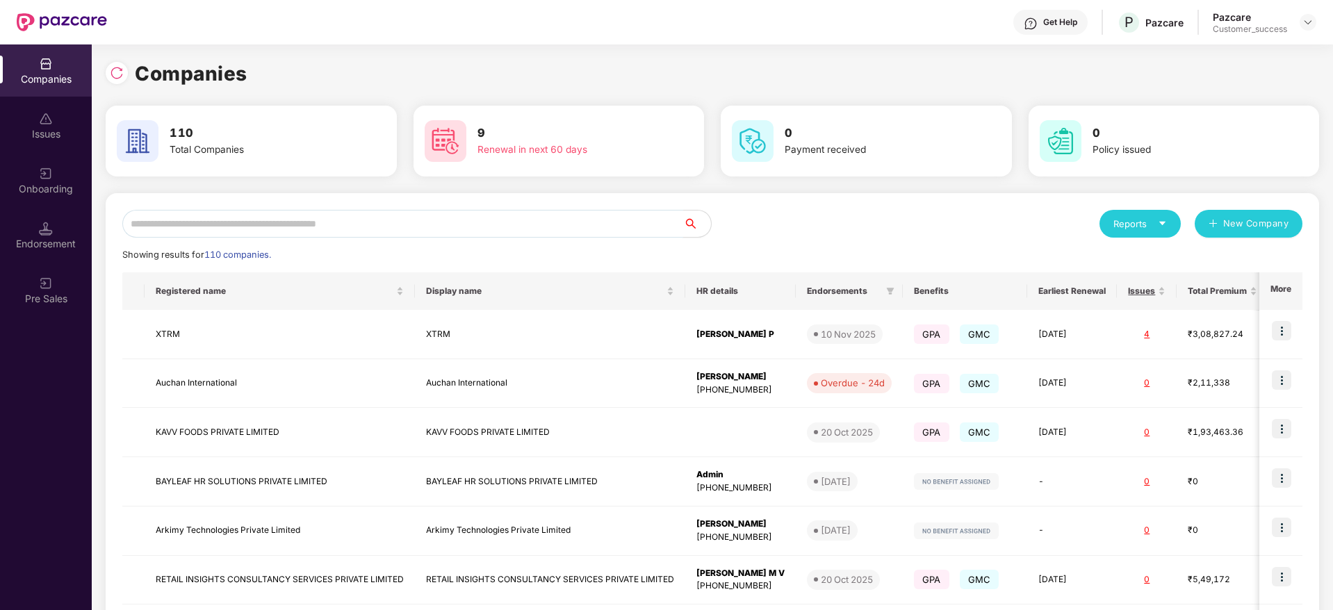
click at [265, 230] on input "text" at bounding box center [402, 224] width 561 height 28
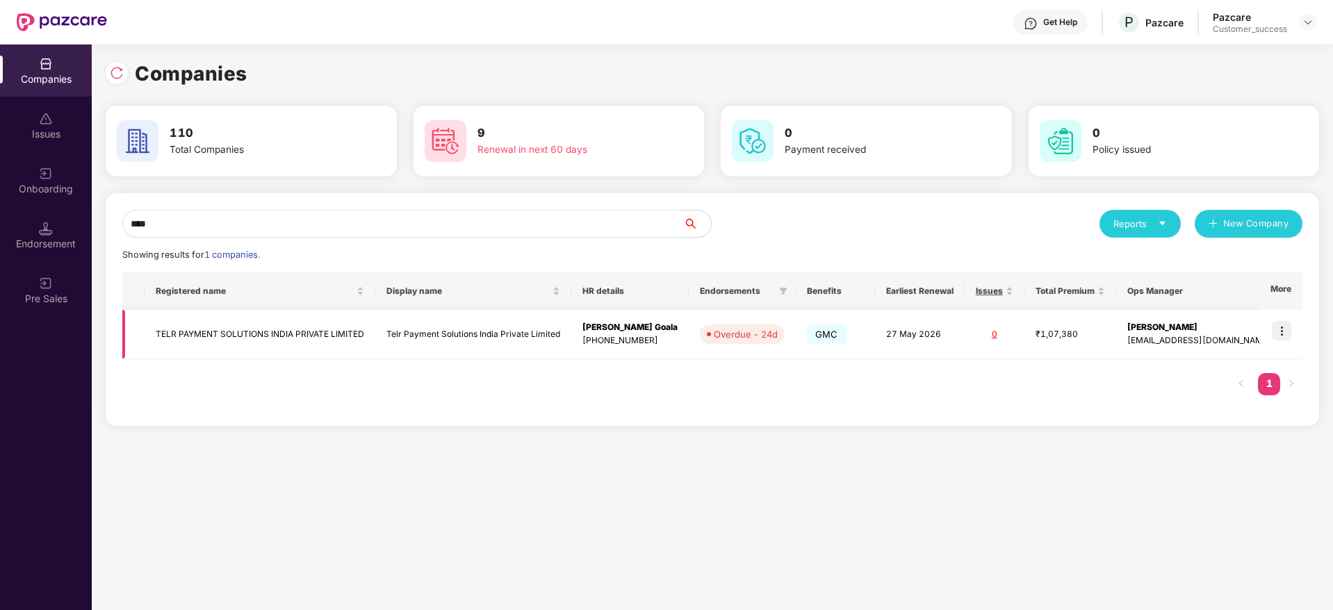
type input "****"
click at [269, 340] on td "TELR PAYMENT SOLUTIONS INDIA PRIVATE LIMITED" at bounding box center [260, 334] width 231 height 49
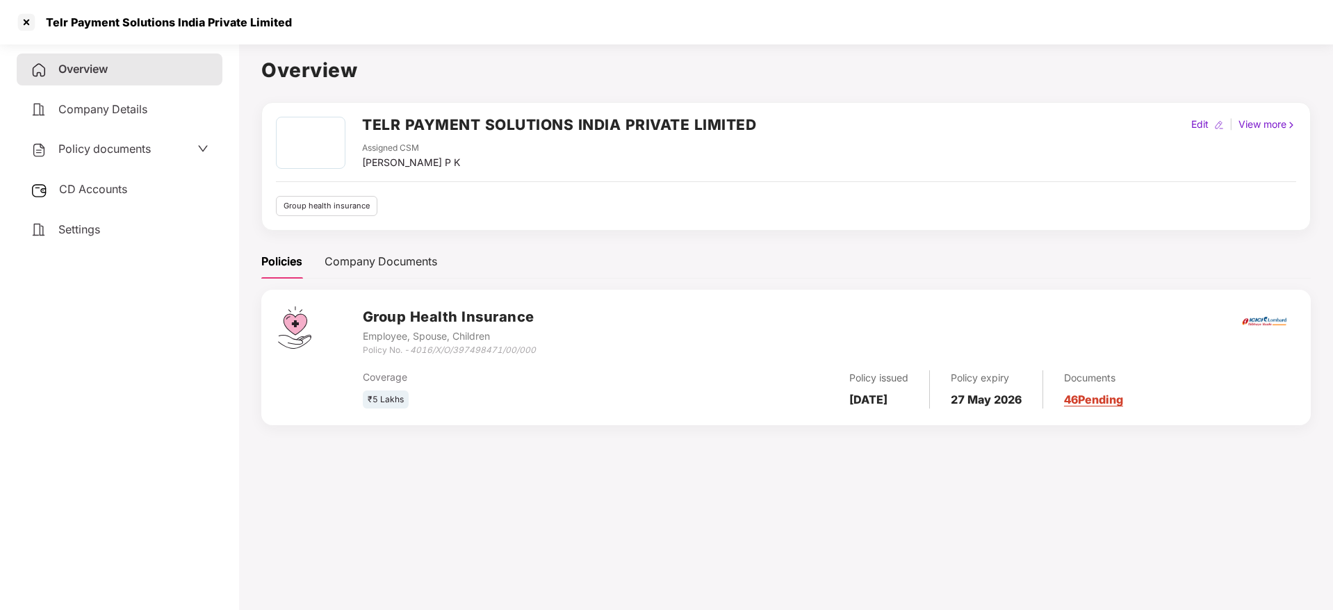
click at [64, 151] on span "Policy documents" at bounding box center [104, 149] width 92 height 14
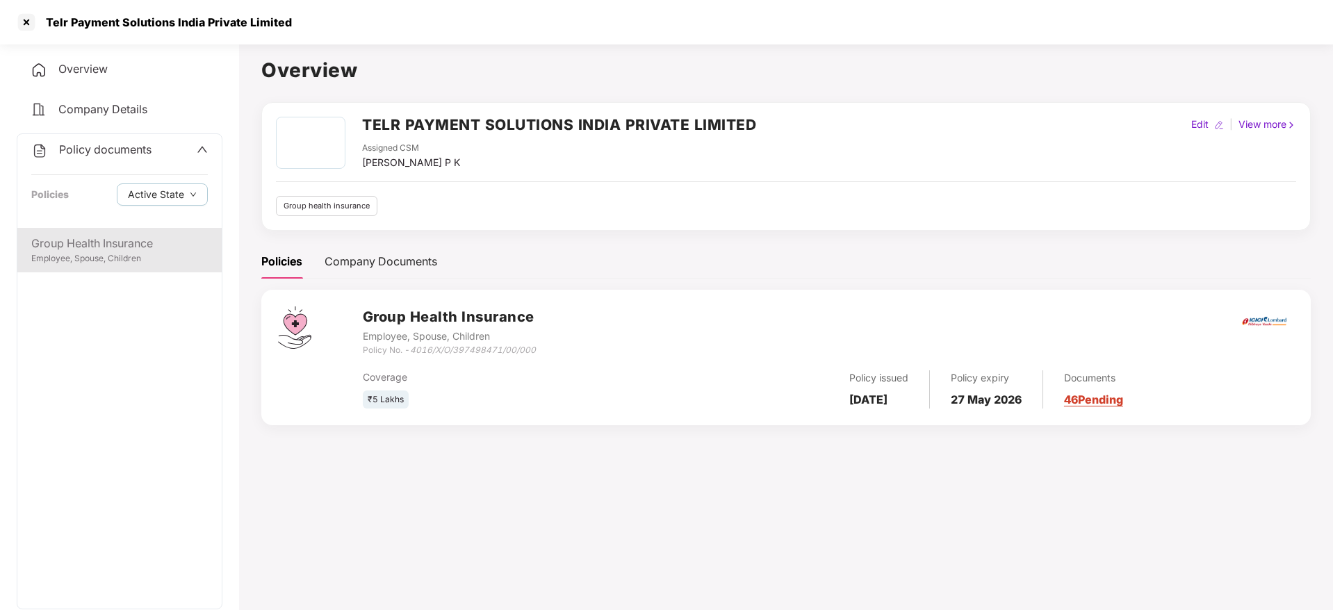
click at [169, 261] on div "Employee, Spouse, Children" at bounding box center [119, 258] width 177 height 13
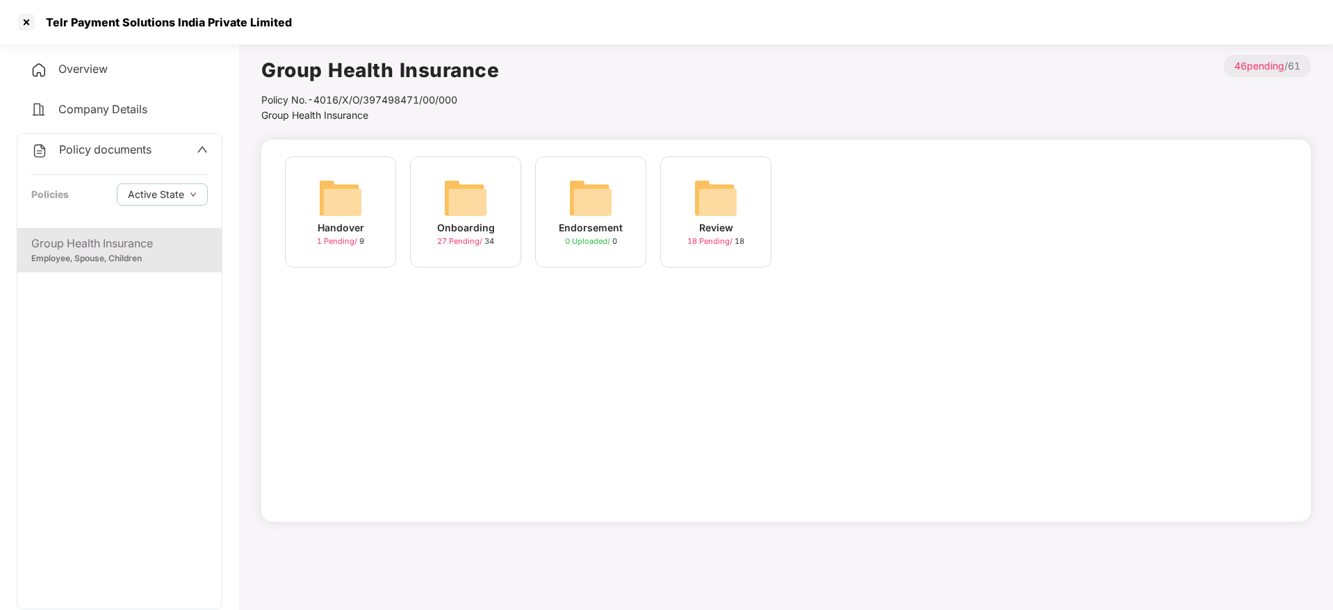
click at [469, 191] on img at bounding box center [465, 198] width 44 height 44
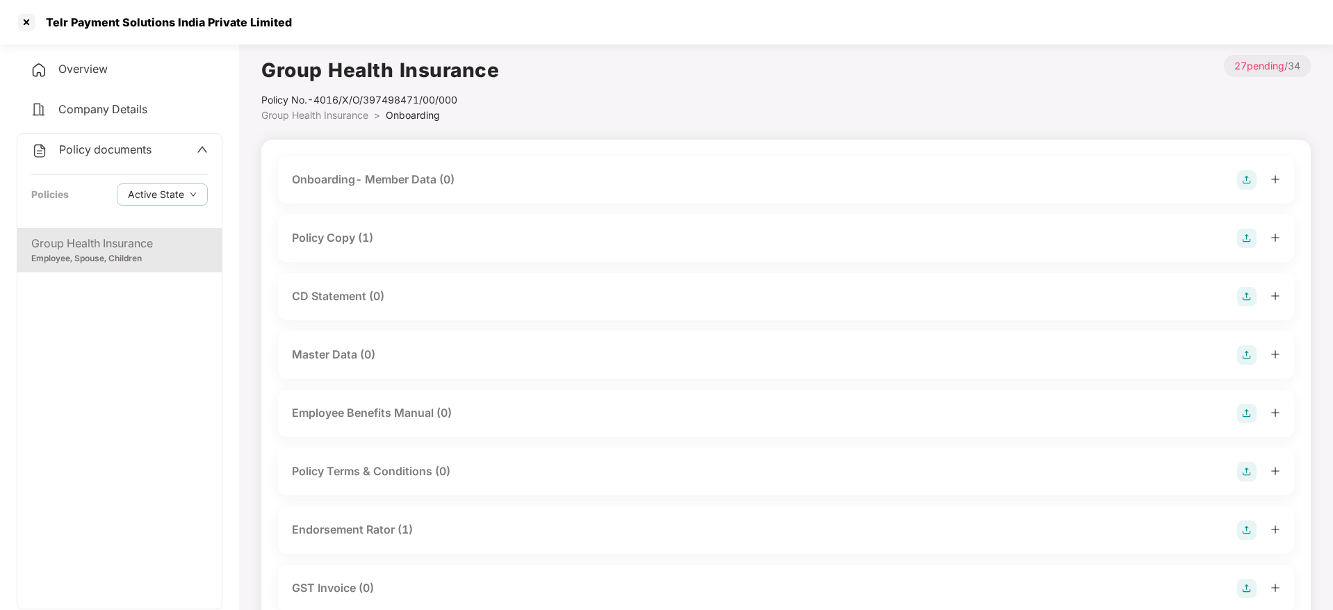
click at [372, 245] on div "Policy Copy (1)" at bounding box center [332, 237] width 81 height 17
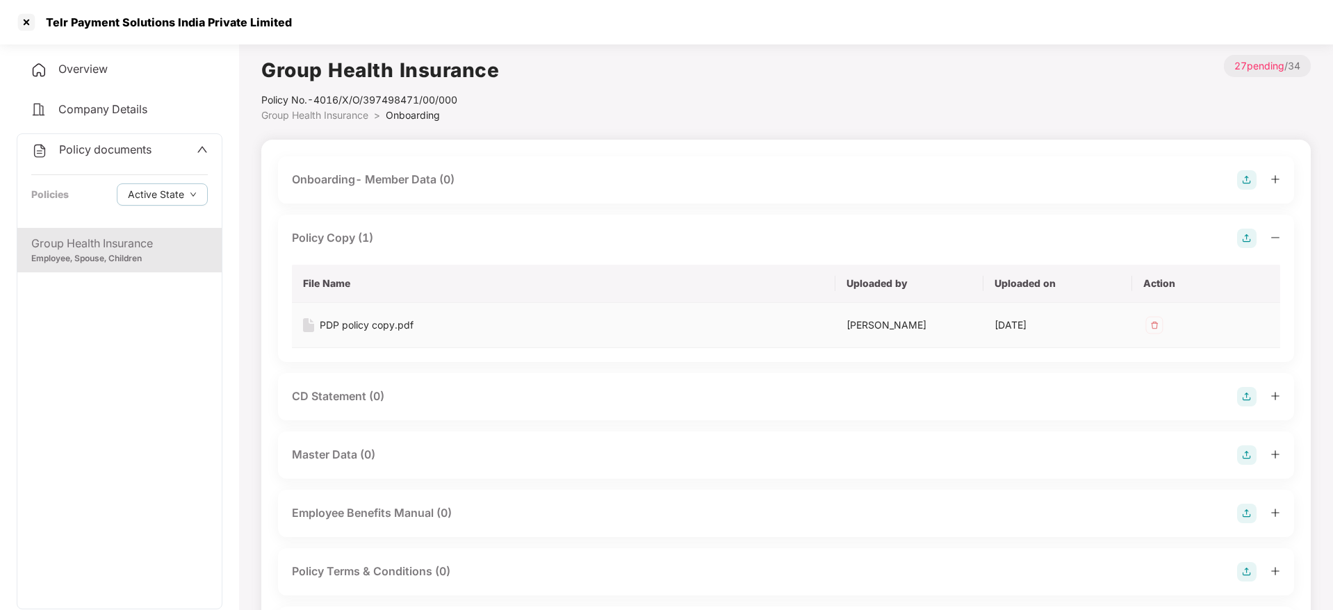
click at [1151, 320] on img at bounding box center [1154, 325] width 22 height 22
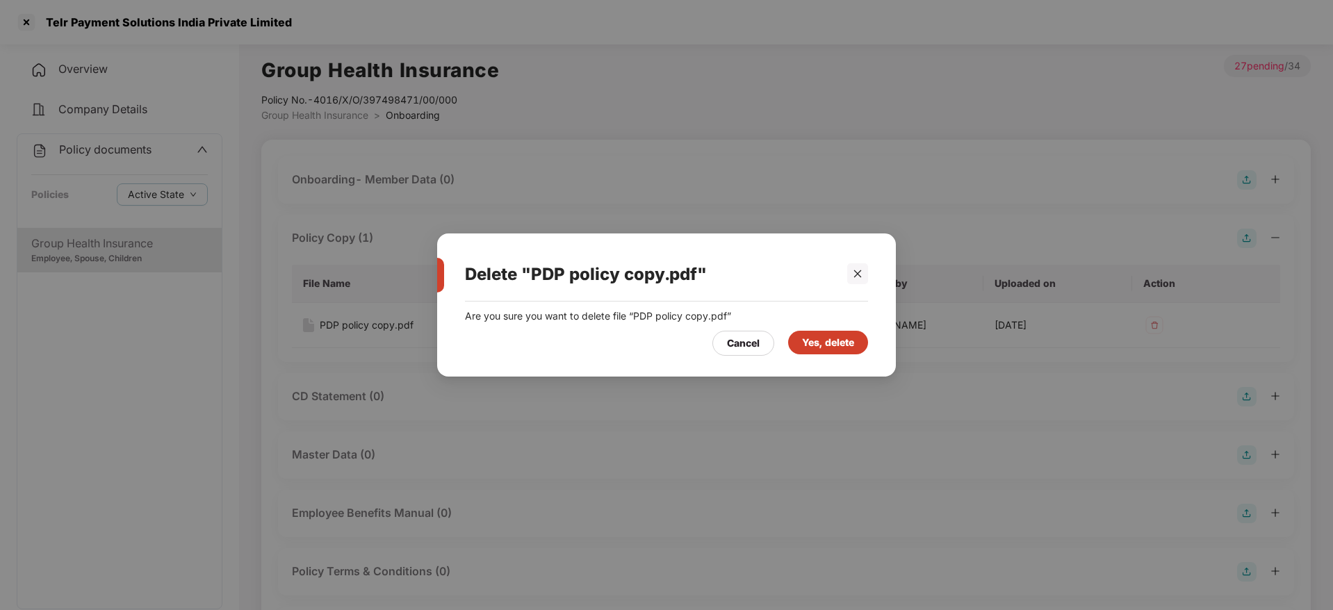
click at [807, 348] on div "Yes, delete" at bounding box center [828, 342] width 52 height 15
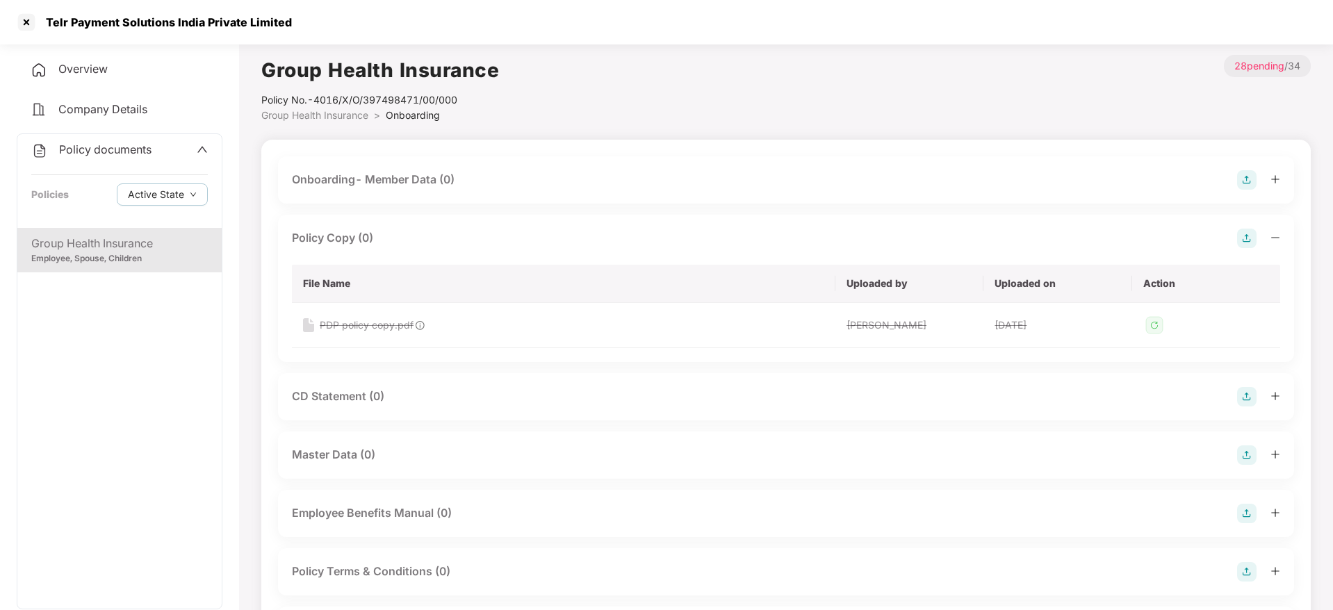
click at [1255, 236] on img at bounding box center [1246, 238] width 19 height 19
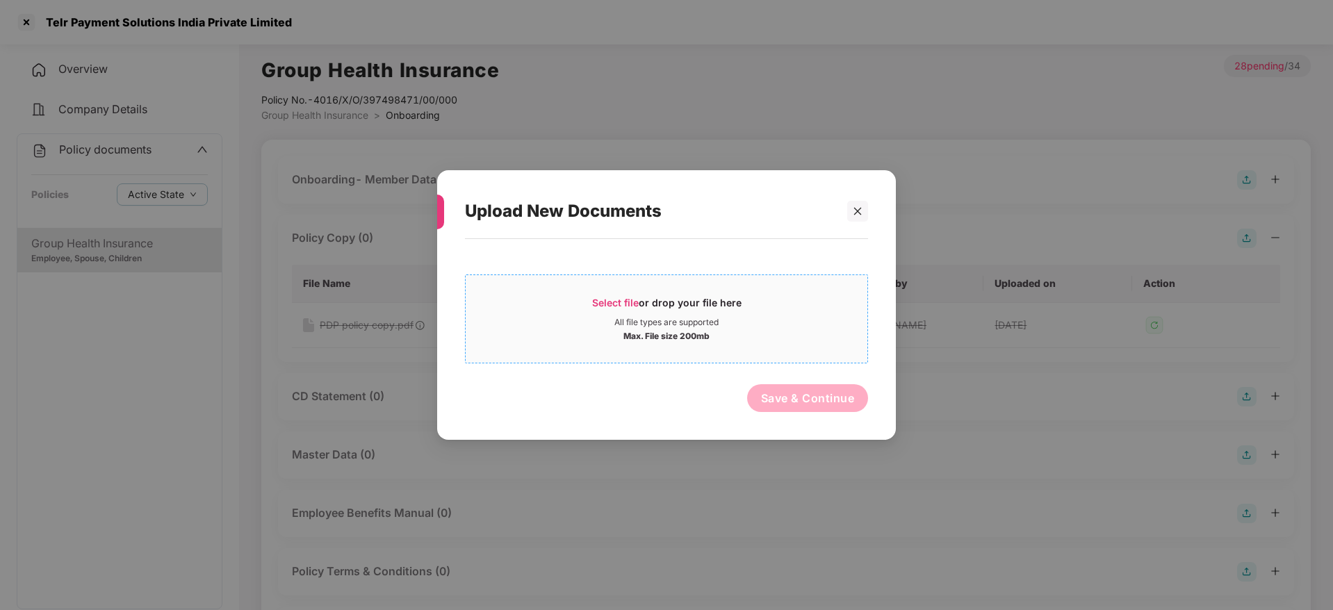
click at [633, 302] on span "Select file" at bounding box center [615, 303] width 47 height 12
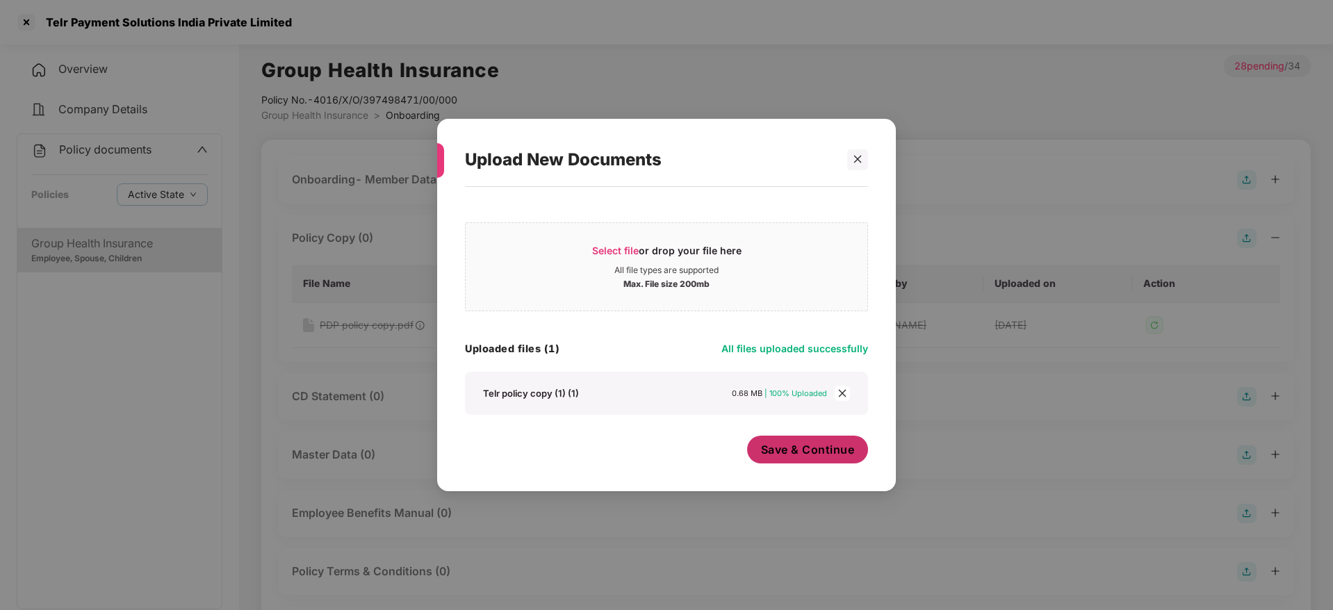
click at [823, 454] on span "Save & Continue" at bounding box center [808, 449] width 94 height 15
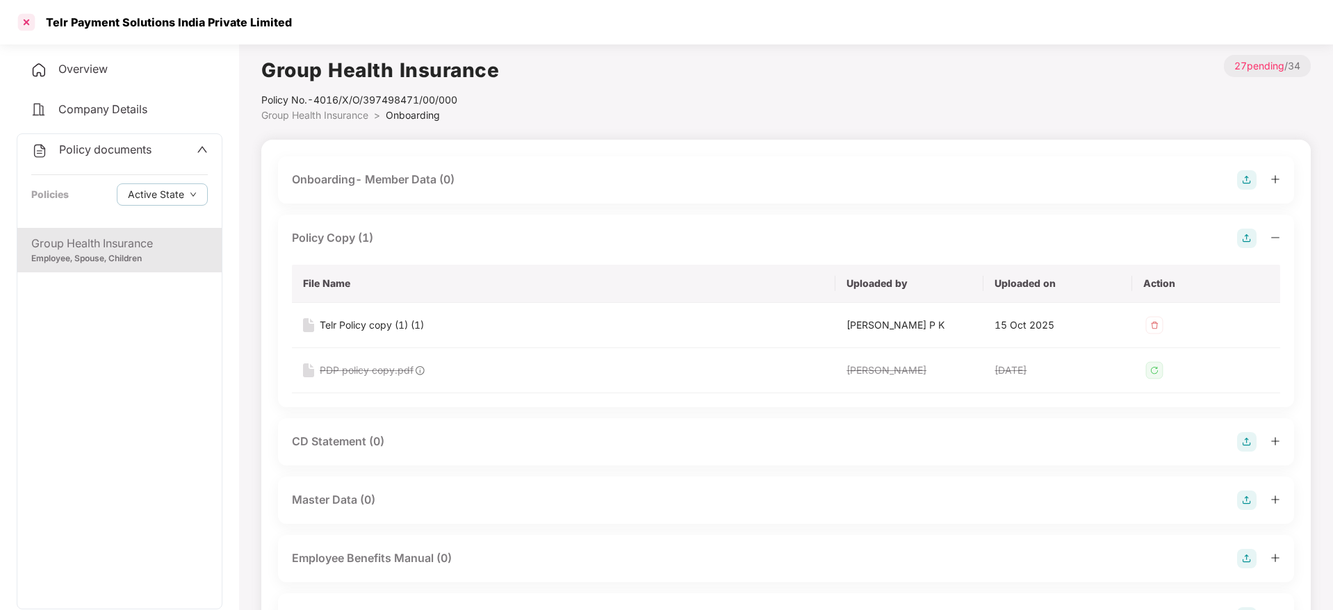
click at [25, 20] on div at bounding box center [26, 22] width 22 height 22
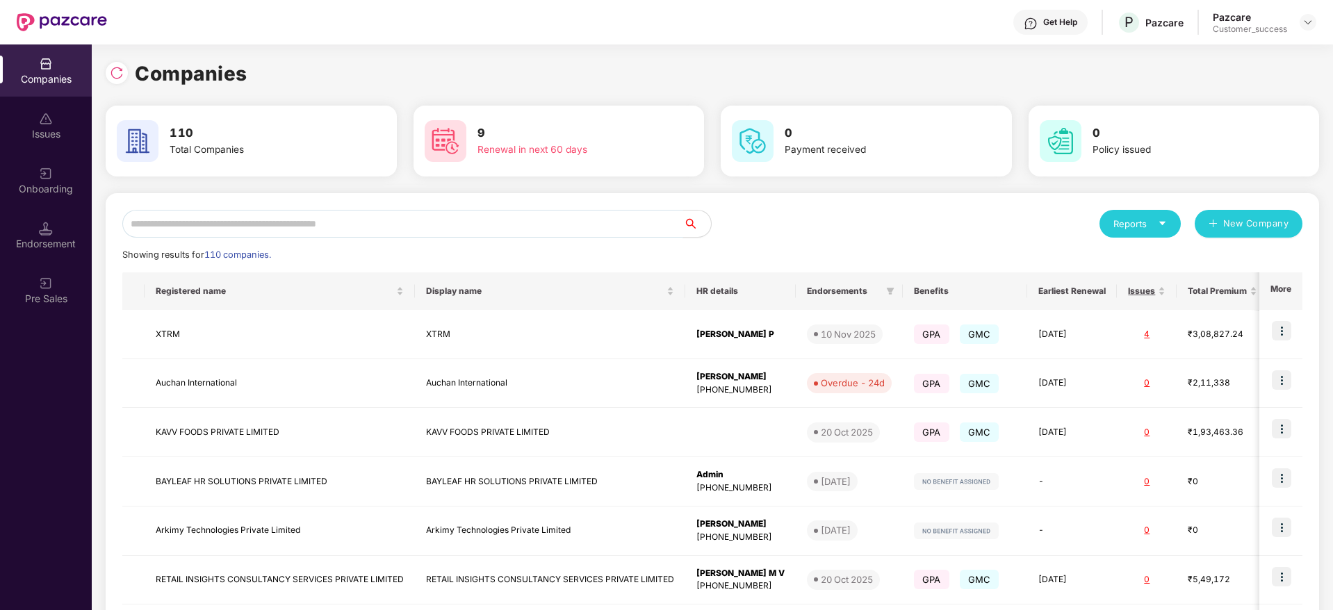
click at [247, 216] on input "text" at bounding box center [402, 224] width 561 height 28
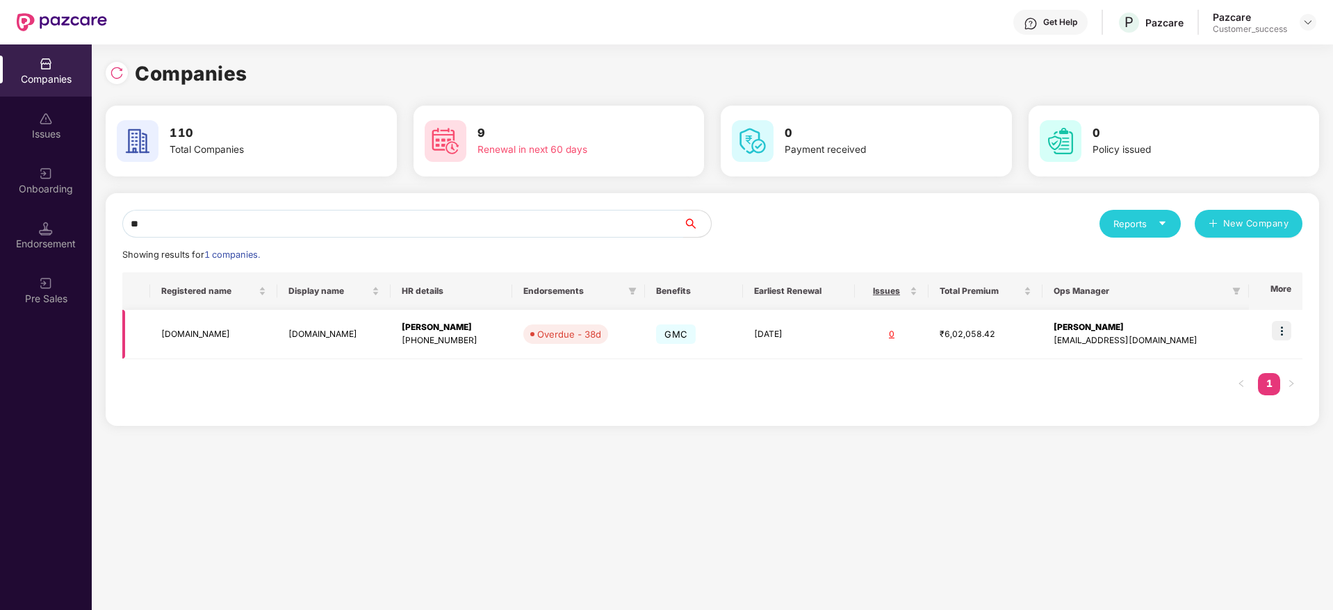
type input "**"
click at [1288, 338] on img at bounding box center [1281, 330] width 19 height 19
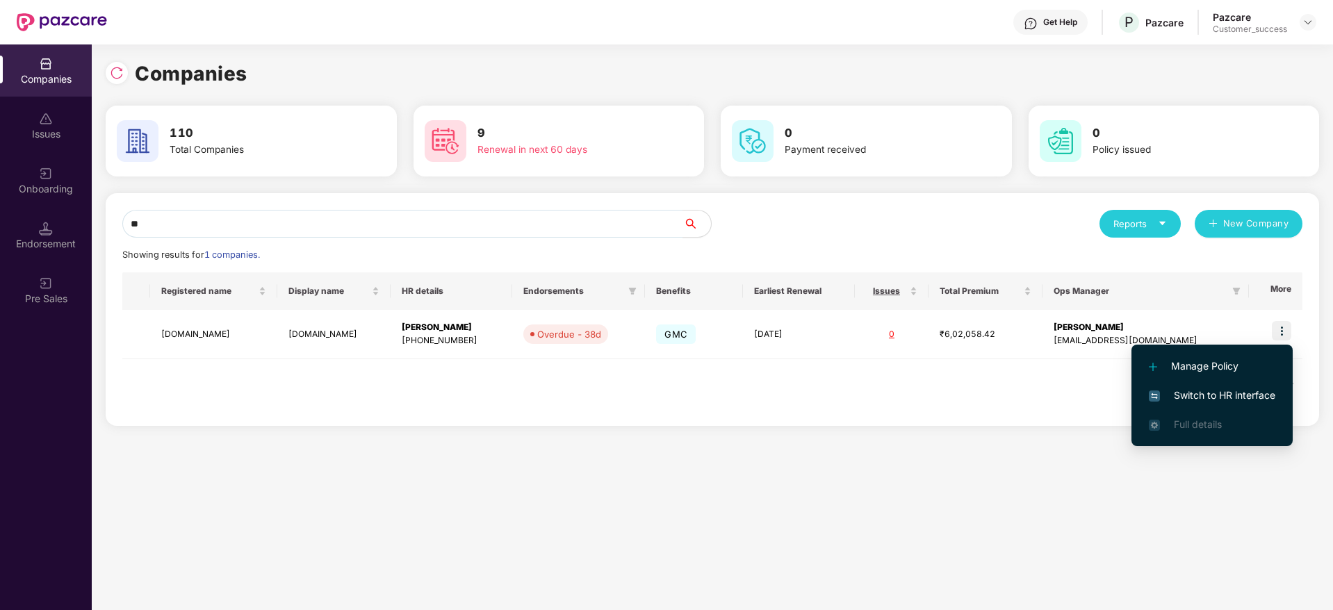
click at [1234, 400] on span "Switch to HR interface" at bounding box center [1212, 395] width 126 height 15
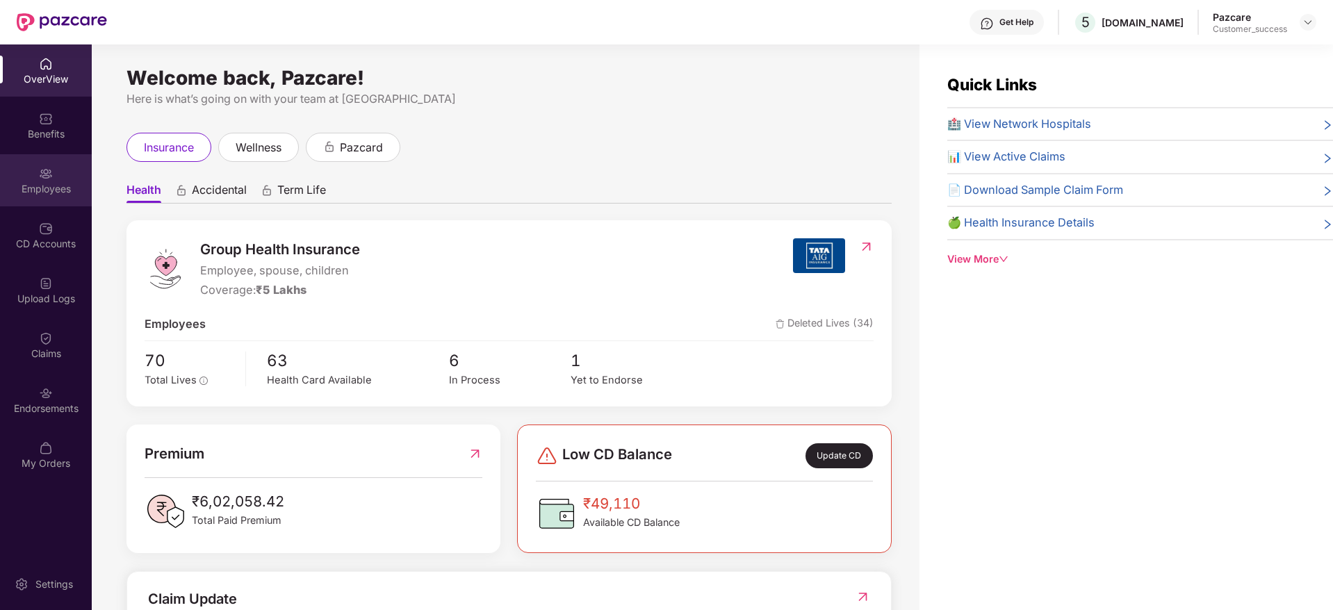
click at [29, 167] on div "Employees" at bounding box center [46, 180] width 92 height 52
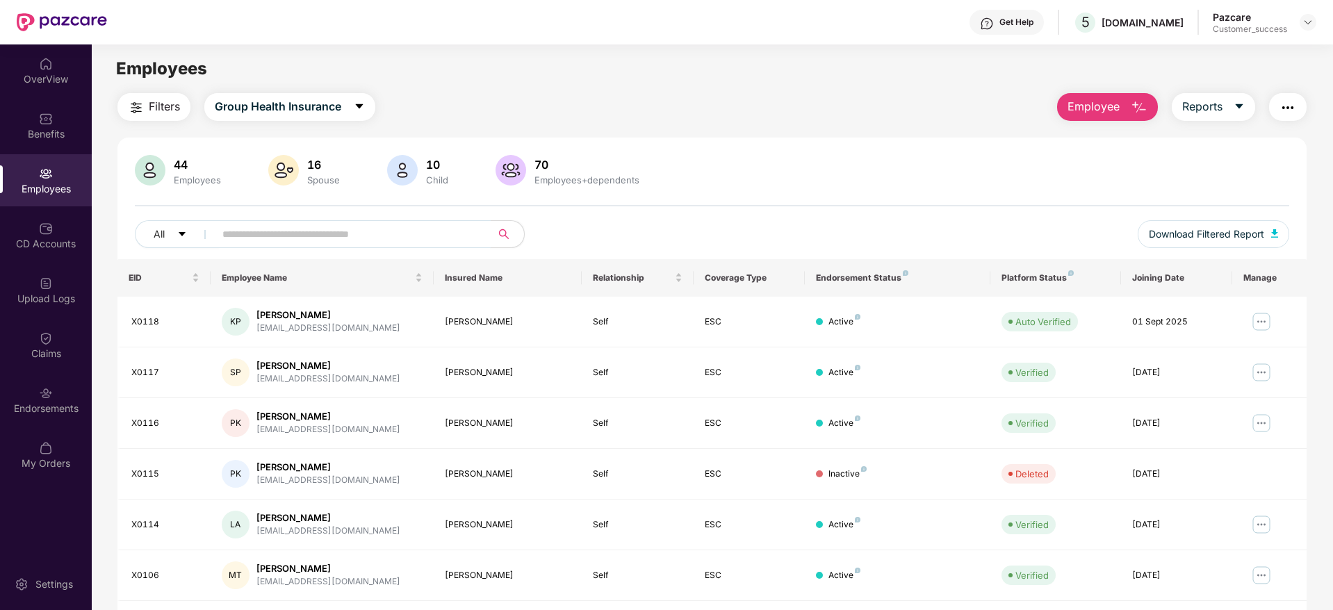
click at [349, 234] on input "text" at bounding box center [346, 234] width 249 height 21
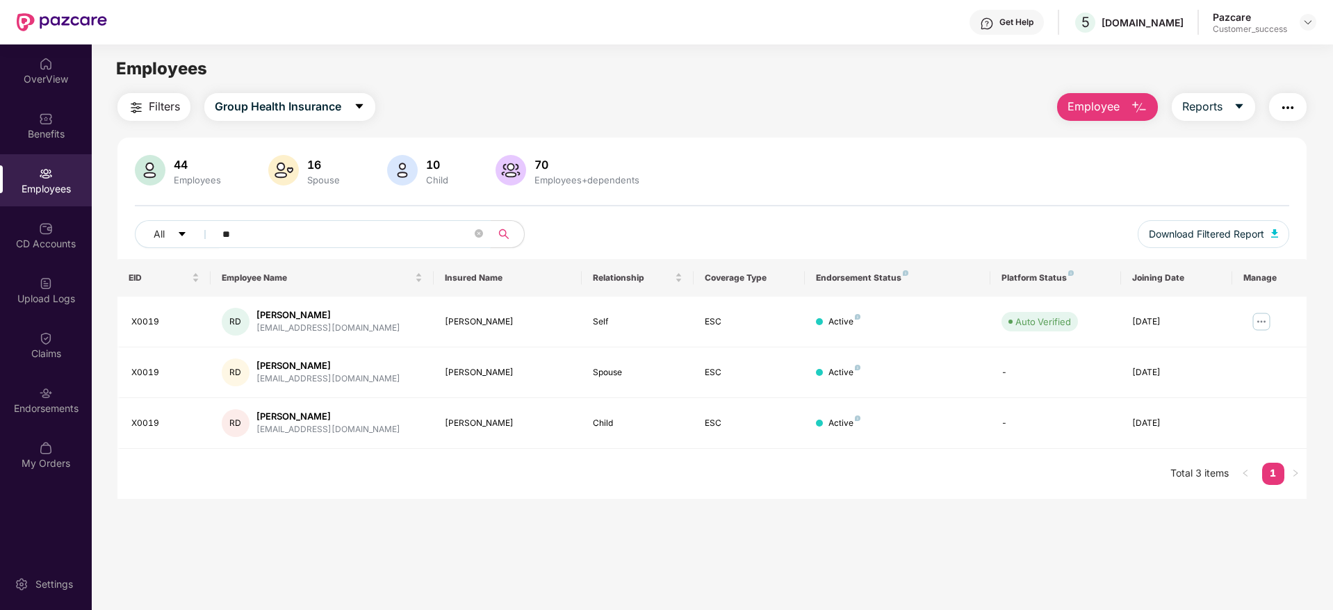
type input "*"
click at [326, 231] on input "******" at bounding box center [346, 234] width 249 height 21
type input "*"
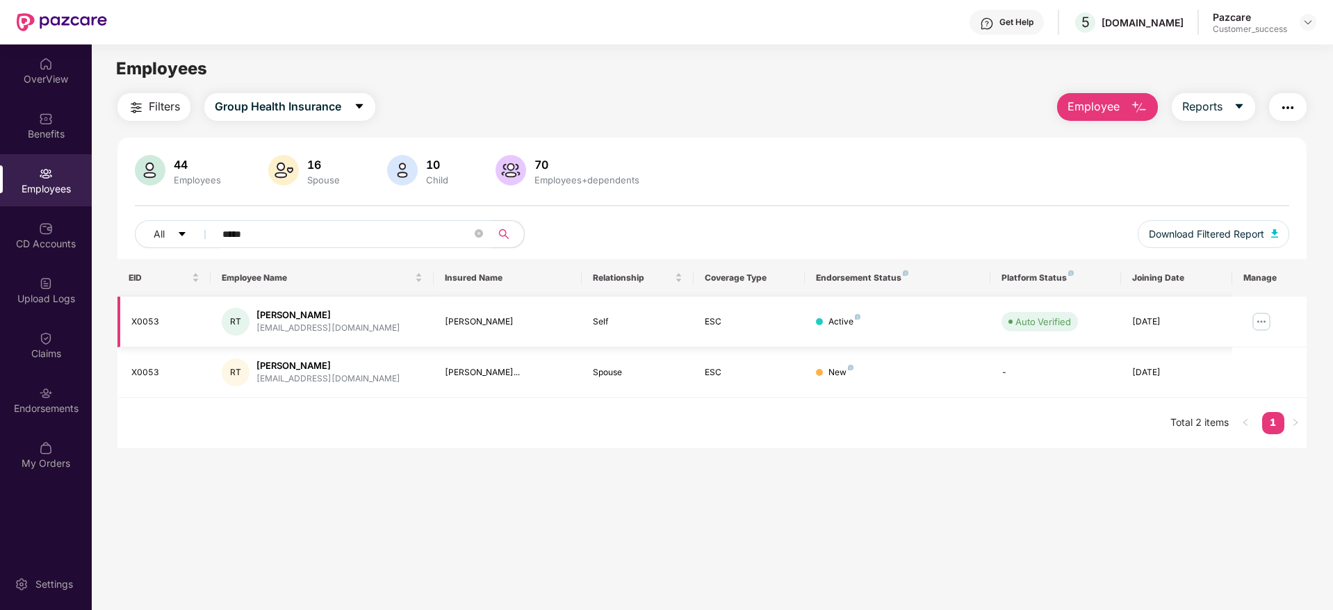
type input "*****"
click at [1259, 313] on img at bounding box center [1261, 322] width 22 height 22
click at [937, 466] on main "Employees Filters Group Health Insurance Employee Reports 44 Employees 16 Spous…" at bounding box center [712, 349] width 1240 height 610
click at [266, 327] on div "[EMAIL_ADDRESS][DOMAIN_NAME]" at bounding box center [328, 328] width 144 height 13
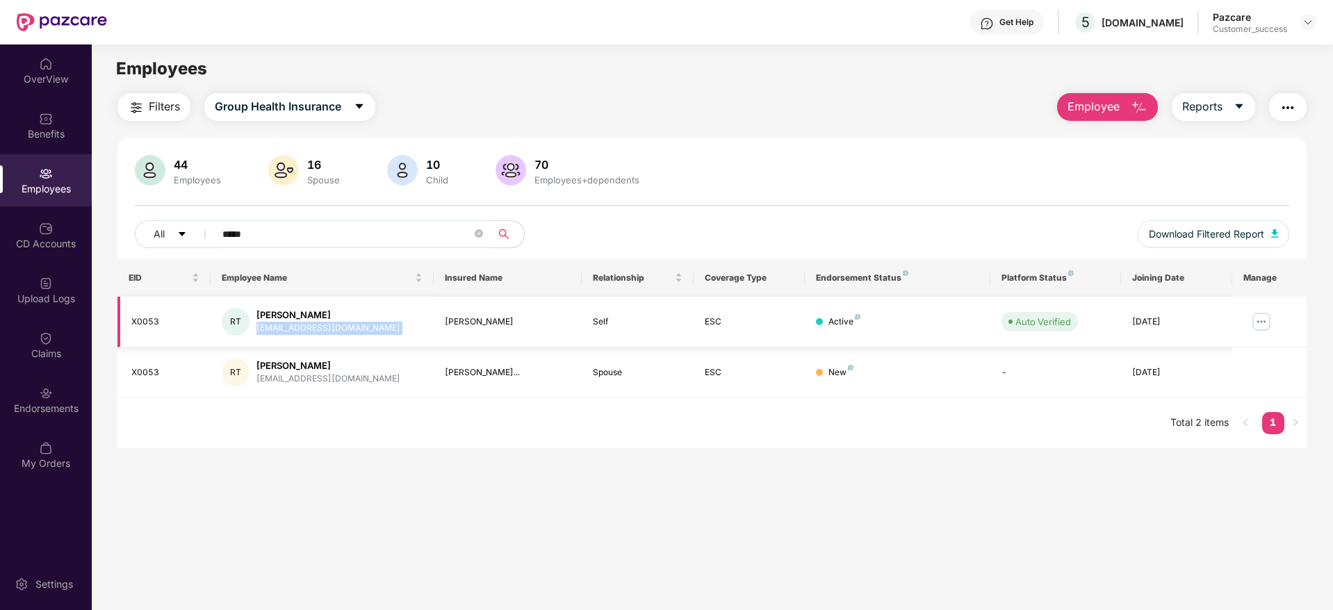
click at [266, 327] on div "[EMAIL_ADDRESS][DOMAIN_NAME]" at bounding box center [328, 328] width 144 height 13
copy div "[EMAIL_ADDRESS][DOMAIN_NAME]"
